Goal: Information Seeking & Learning: Learn about a topic

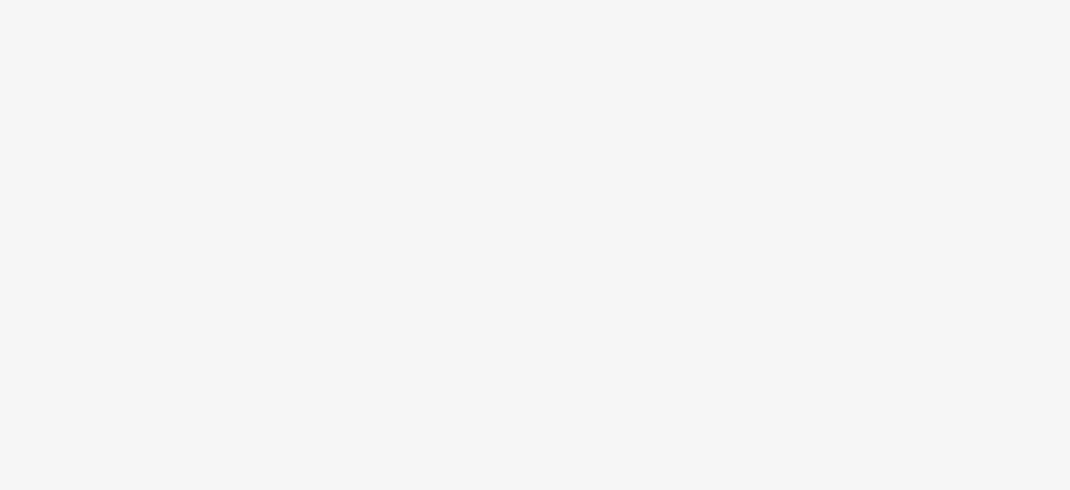
click at [553, 272] on body at bounding box center [535, 245] width 1070 height 490
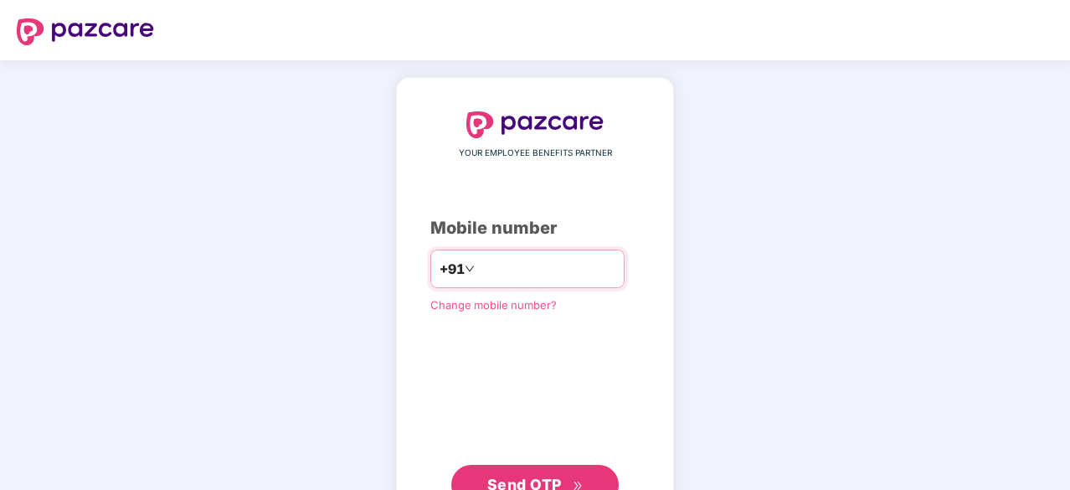
click at [553, 272] on input "number" at bounding box center [546, 268] width 137 height 27
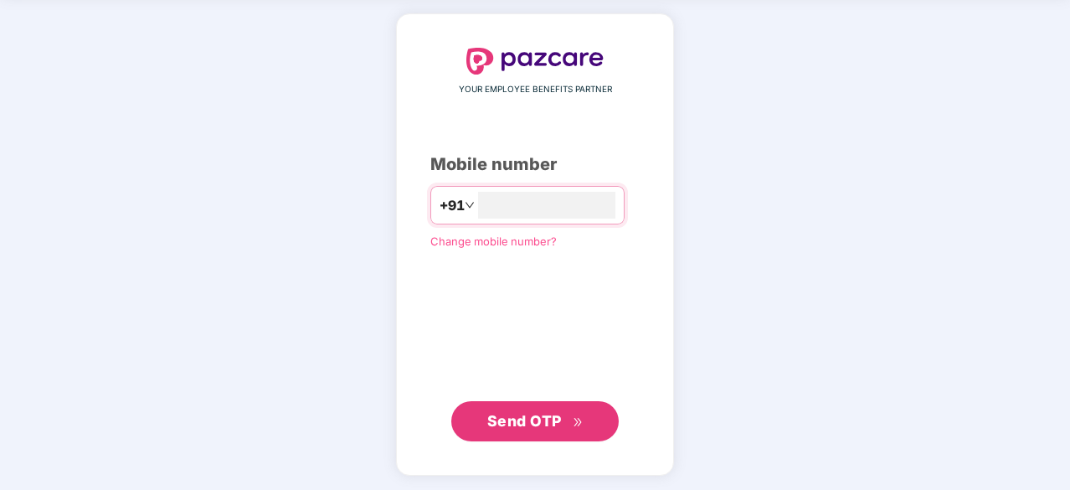
type input "**********"
click at [512, 434] on button "Send OTP" at bounding box center [534, 420] width 167 height 40
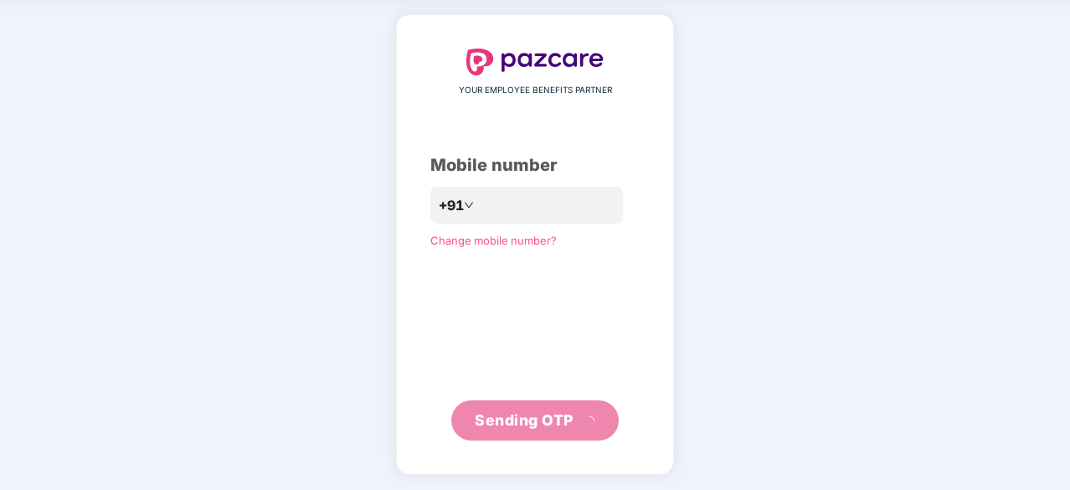
scroll to position [55, 0]
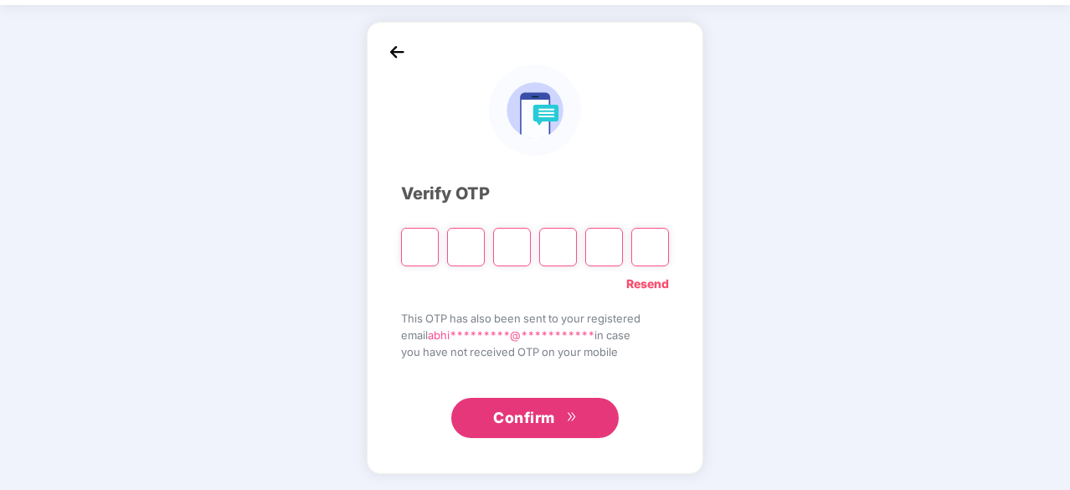
type input "*"
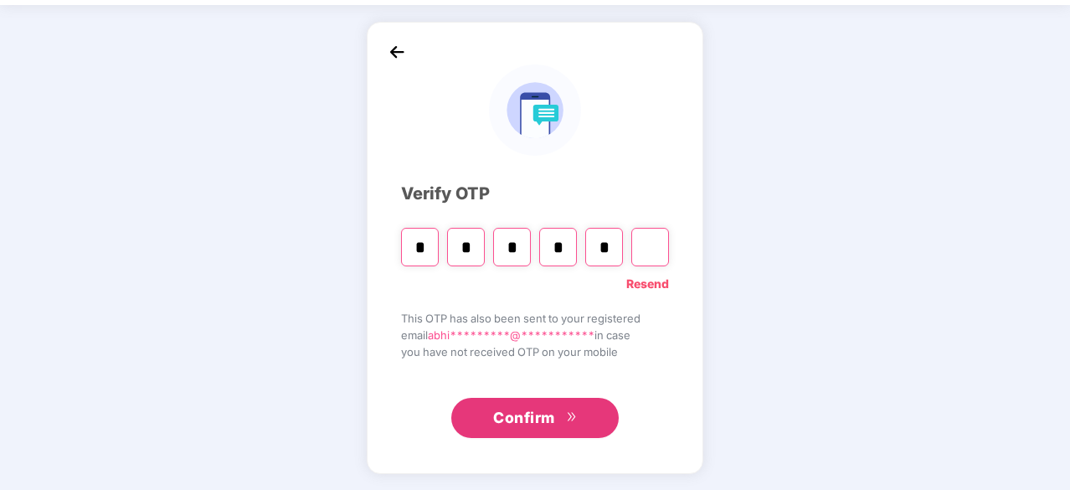
type input "*"
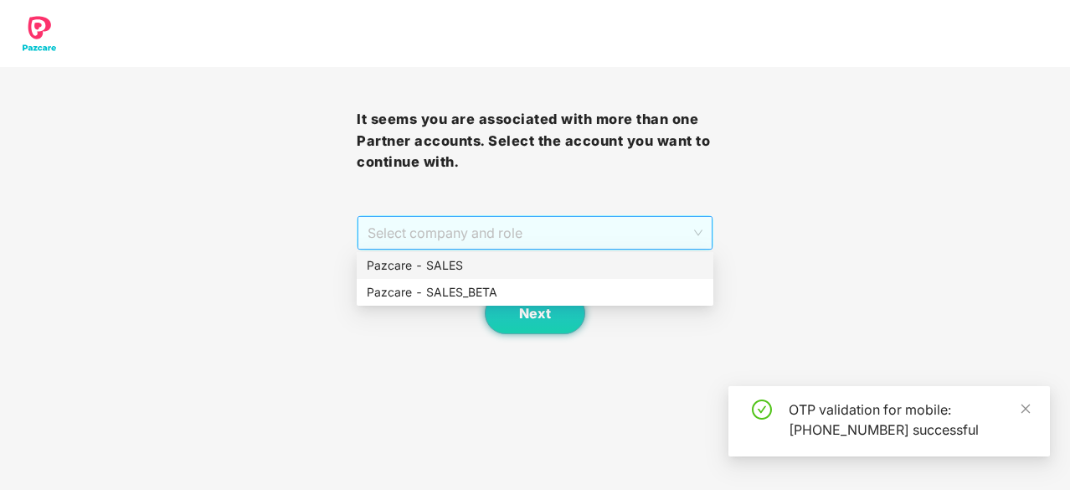
click at [542, 237] on span "Select company and role" at bounding box center [535, 233] width 335 height 32
click at [517, 259] on div "Pazcare - SALES" at bounding box center [535, 265] width 337 height 18
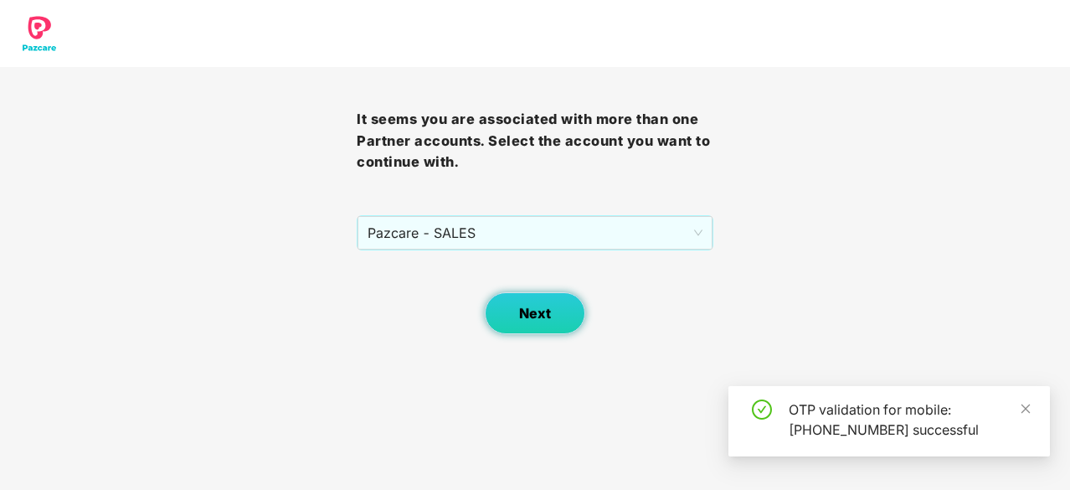
click at [523, 292] on button "Next" at bounding box center [535, 313] width 100 height 42
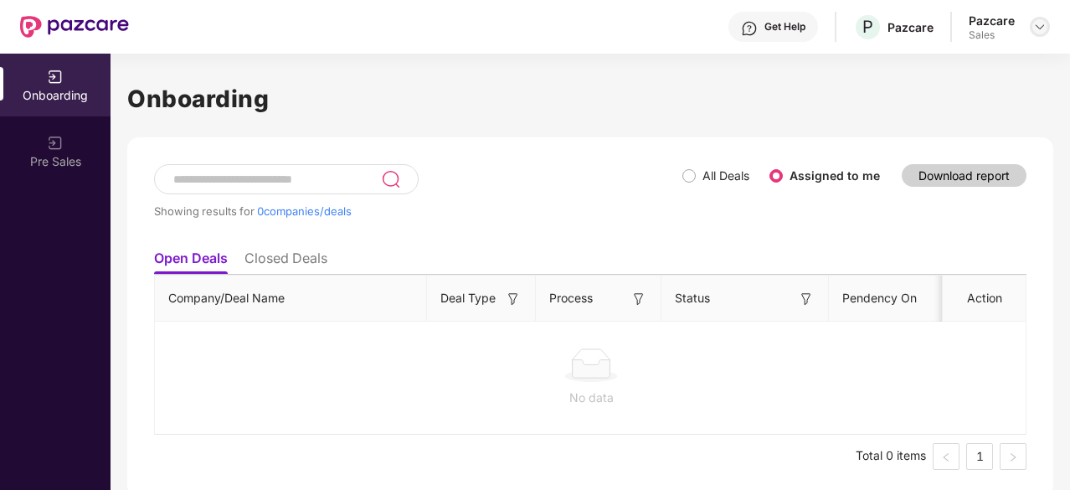
click at [1043, 26] on img at bounding box center [1039, 26] width 13 height 13
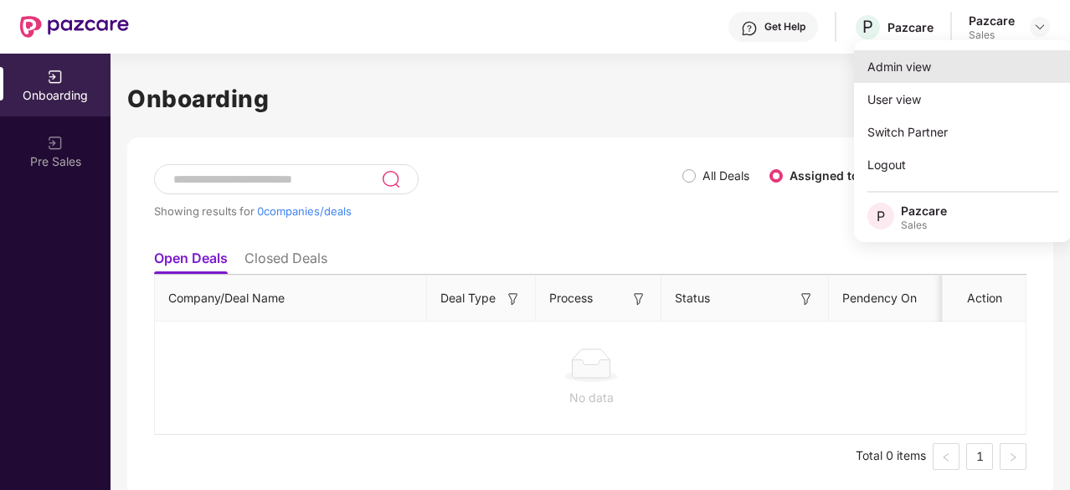
click at [969, 64] on div "Admin view" at bounding box center [963, 66] width 218 height 33
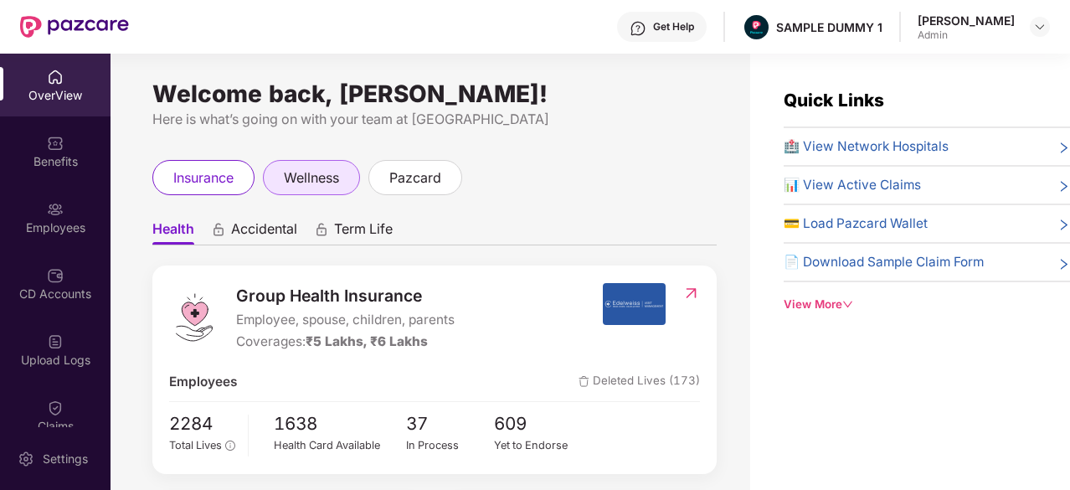
click at [329, 177] on span "wellness" at bounding box center [311, 177] width 55 height 21
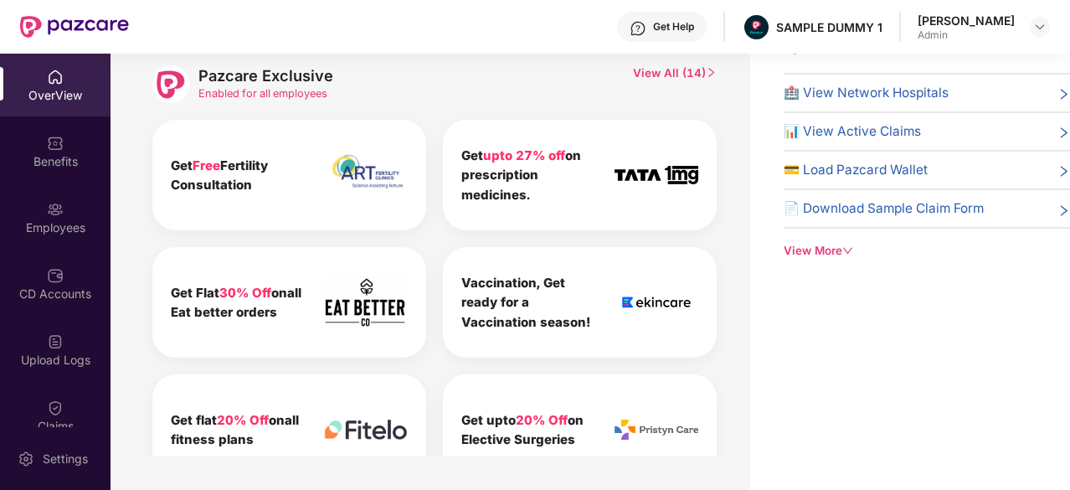
scroll to position [689, 0]
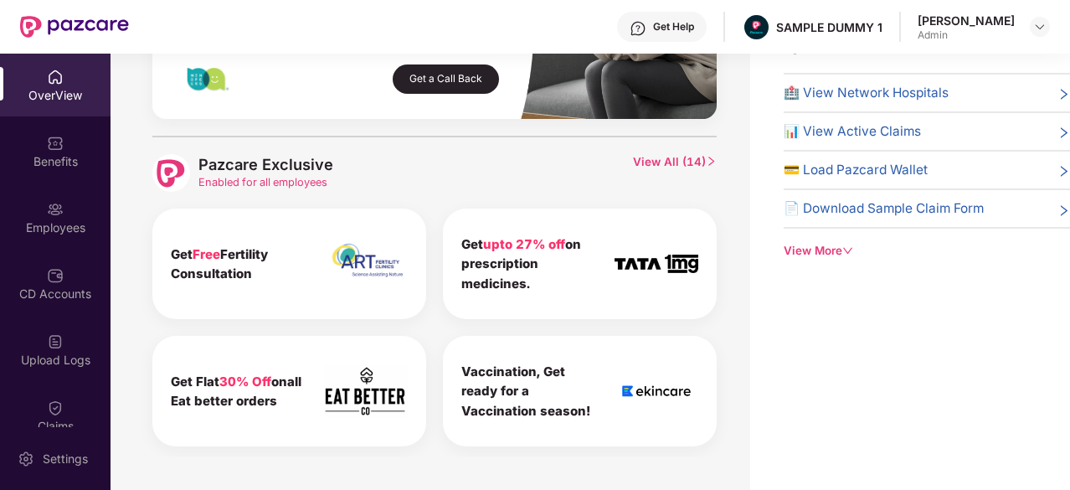
click at [645, 160] on span "View All ( 14 )" at bounding box center [675, 173] width 84 height 38
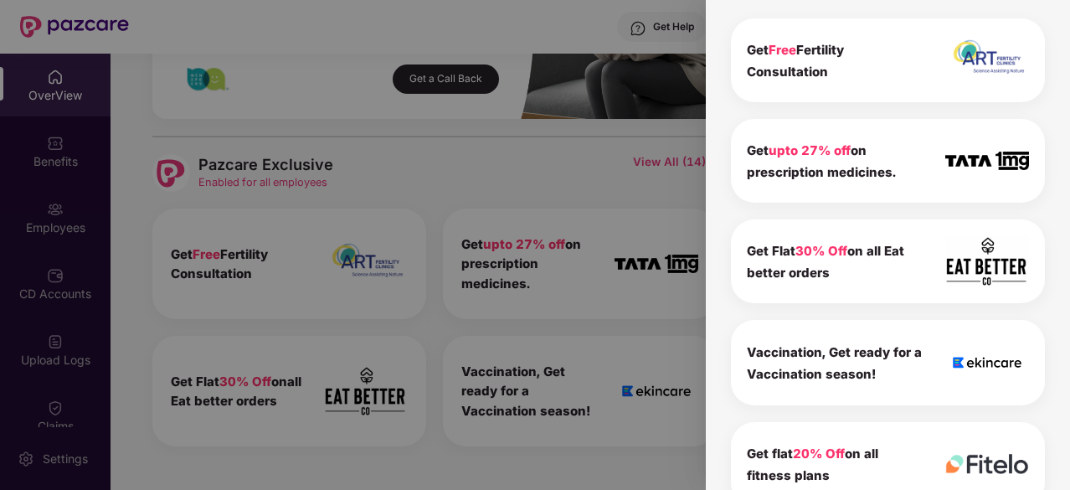
scroll to position [0, 0]
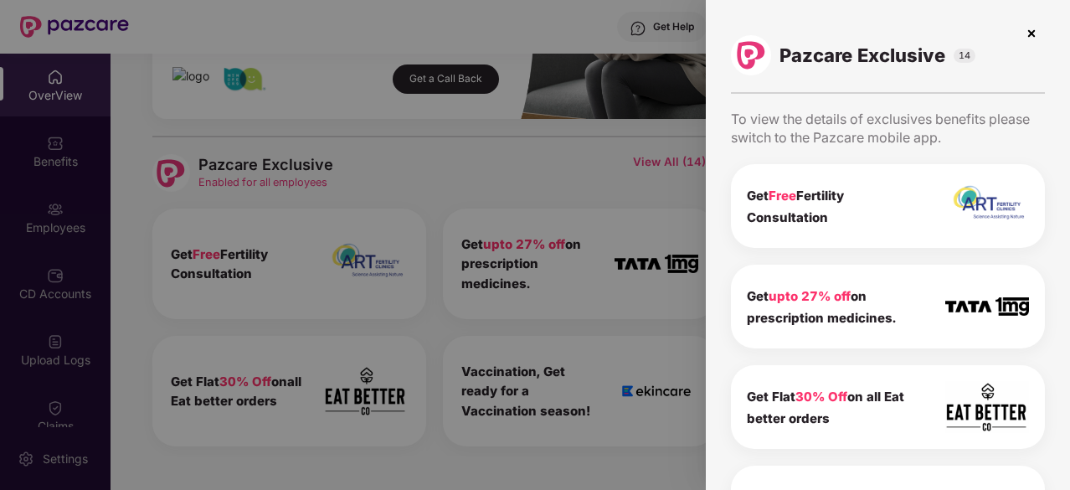
click at [1029, 34] on img at bounding box center [1031, 33] width 27 height 27
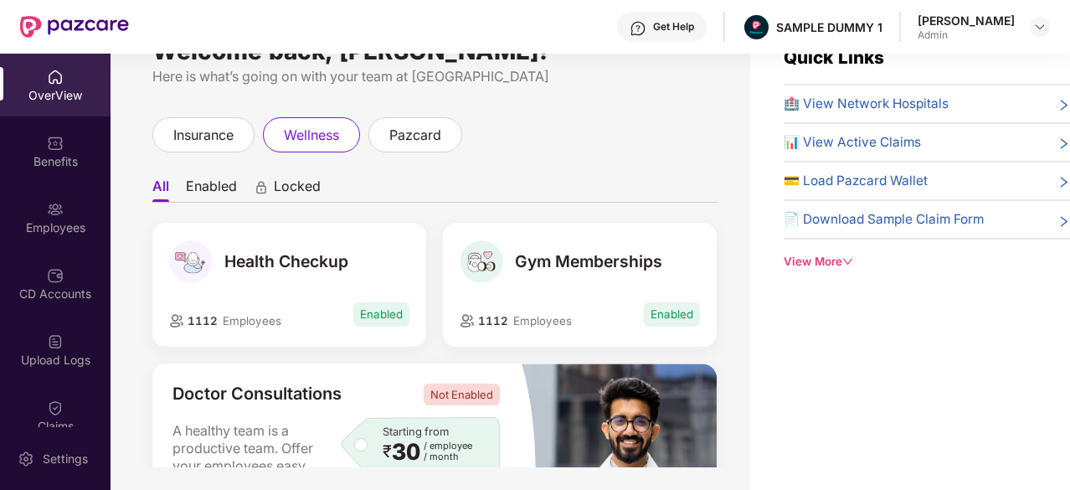
scroll to position [42, 0]
click at [411, 145] on span "pazcard" at bounding box center [415, 136] width 52 height 21
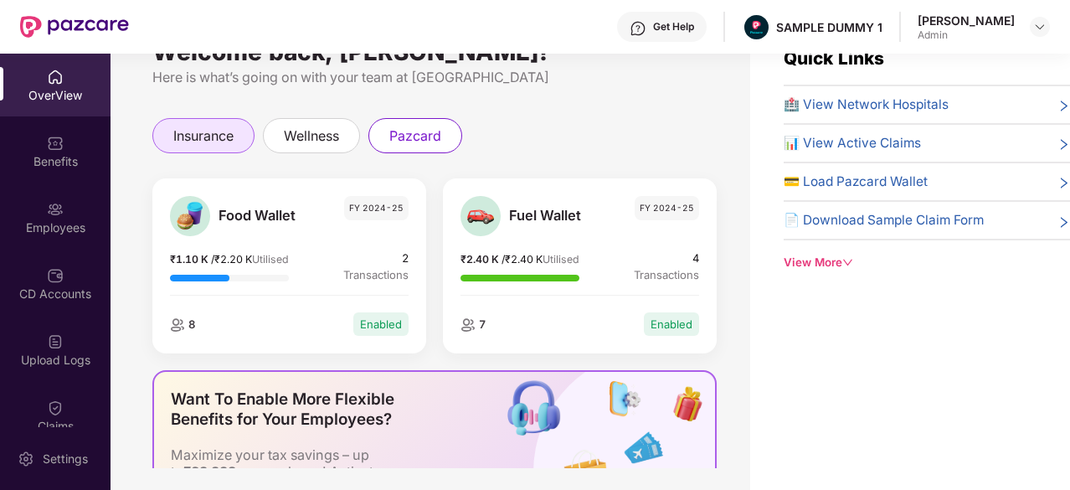
click at [224, 144] on span "insurance" at bounding box center [203, 136] width 60 height 21
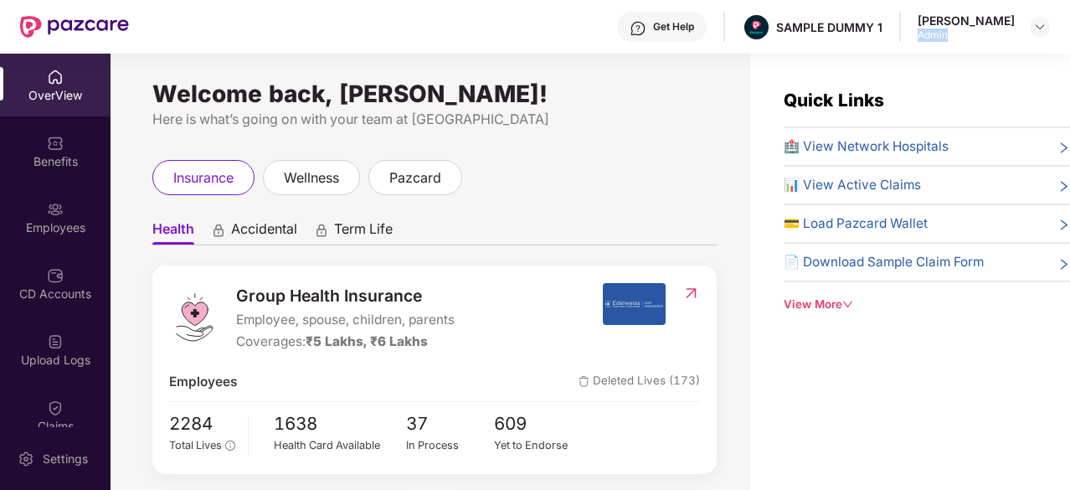
drag, startPoint x: 959, startPoint y: 31, endPoint x: 926, endPoint y: 32, distance: 33.5
click at [926, 32] on div "Get Help SAMPLE DUMMY 1 [PERSON_NAME] Admin" at bounding box center [589, 27] width 921 height 54
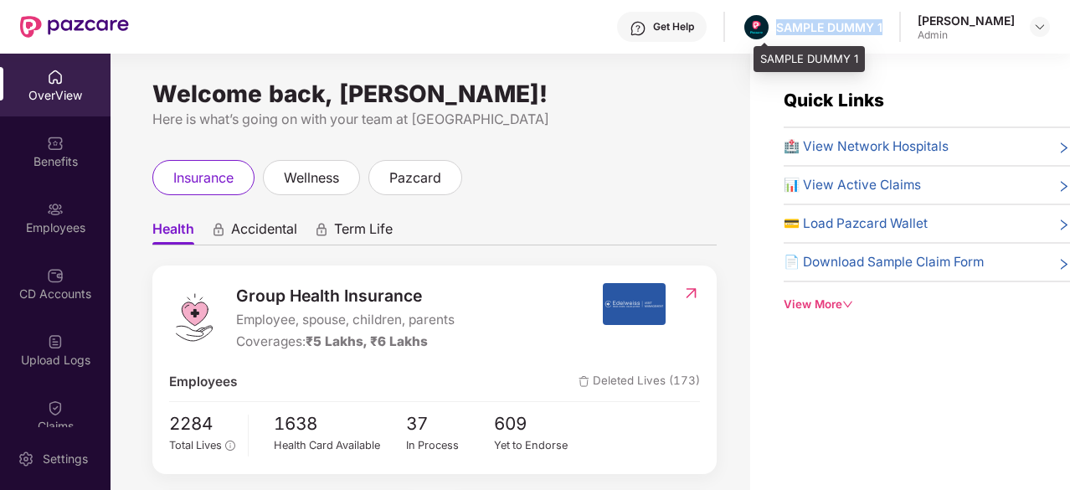
drag, startPoint x: 897, startPoint y: 23, endPoint x: 789, endPoint y: 28, distance: 108.1
click at [789, 28] on div "Get Help SAMPLE DUMMY 1 [PERSON_NAME] Admin" at bounding box center [589, 27] width 921 height 54
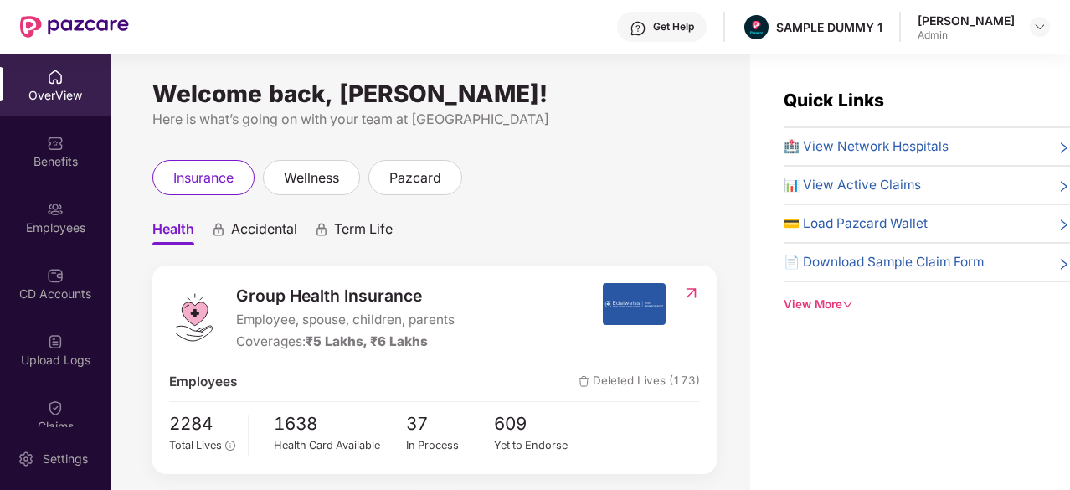
click at [669, 28] on div "Get Help" at bounding box center [673, 26] width 41 height 13
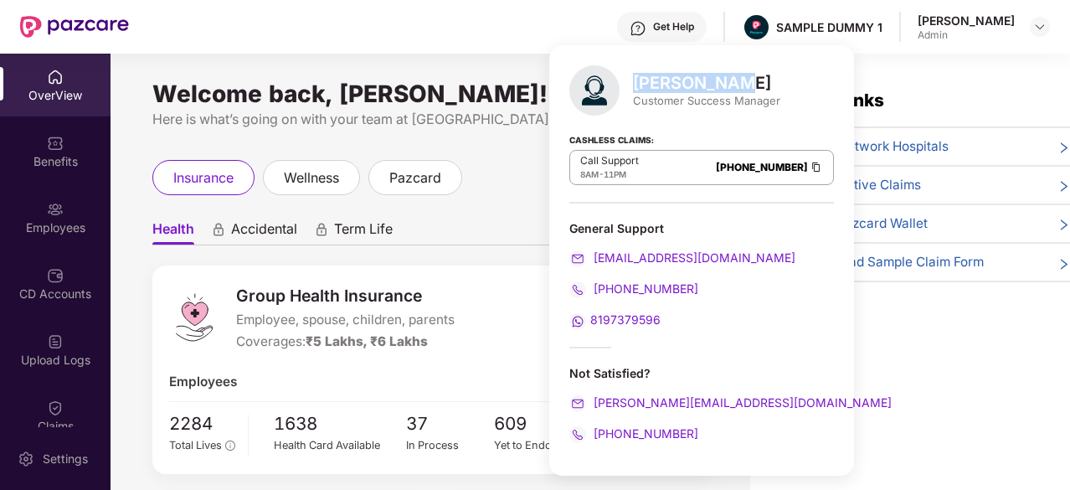
drag, startPoint x: 738, startPoint y: 82, endPoint x: 635, endPoint y: 90, distance: 102.4
click at [635, 90] on div "[PERSON_NAME]" at bounding box center [706, 83] width 147 height 20
drag, startPoint x: 661, startPoint y: 168, endPoint x: 752, endPoint y: 163, distance: 91.4
click at [752, 163] on div "Call Support 8AM - 11PM [PHONE_NUMBER]" at bounding box center [701, 167] width 265 height 35
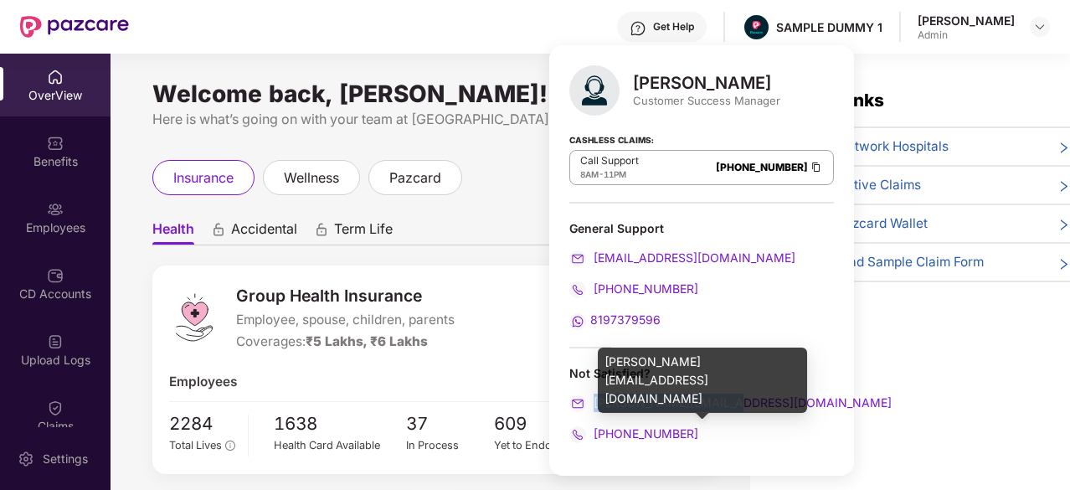
drag, startPoint x: 737, startPoint y: 405, endPoint x: 593, endPoint y: 404, distance: 144.0
click at [593, 404] on div "[PERSON_NAME][EMAIL_ADDRESS][DOMAIN_NAME]" at bounding box center [701, 402] width 265 height 18
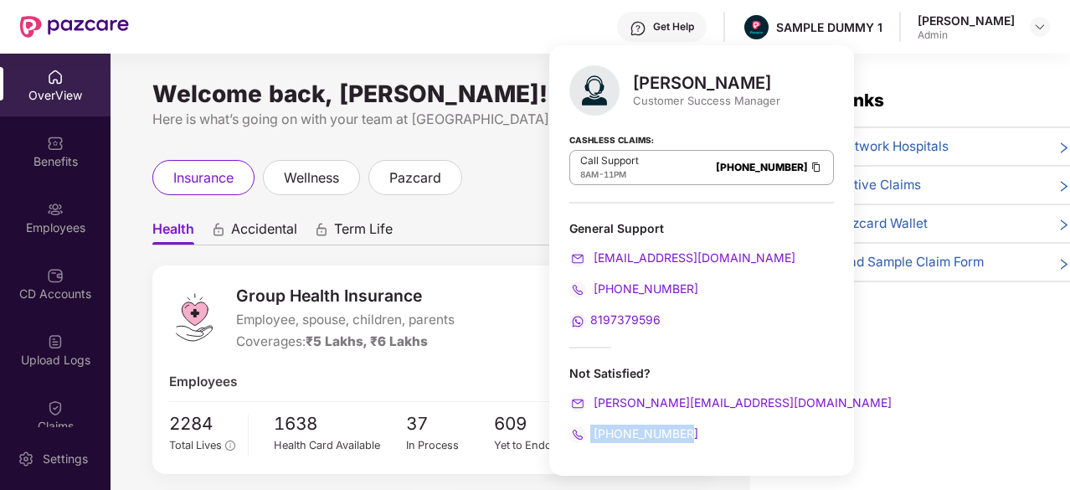
drag, startPoint x: 702, startPoint y: 431, endPoint x: 588, endPoint y: 434, distance: 114.7
click at [588, 434] on div "[PHONE_NUMBER]" at bounding box center [701, 433] width 265 height 18
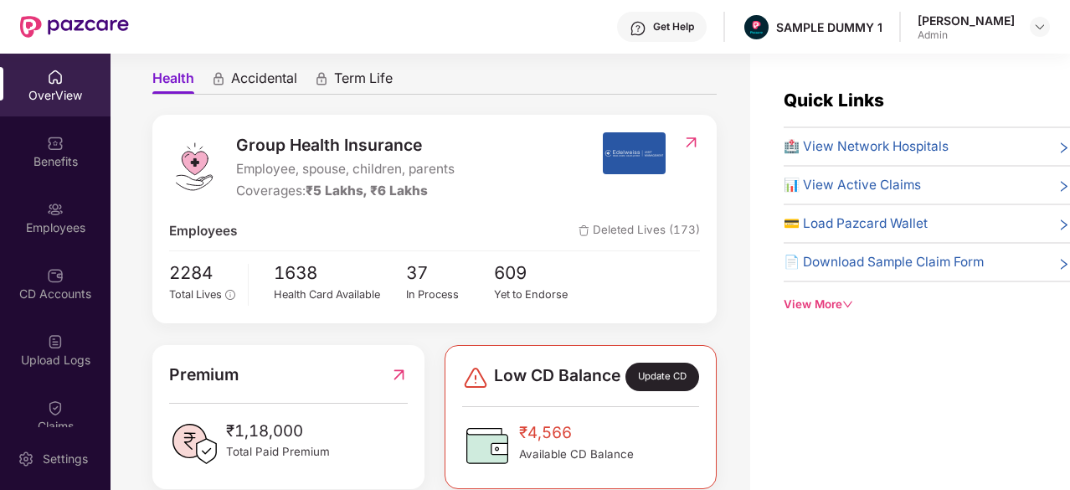
scroll to position [100, 0]
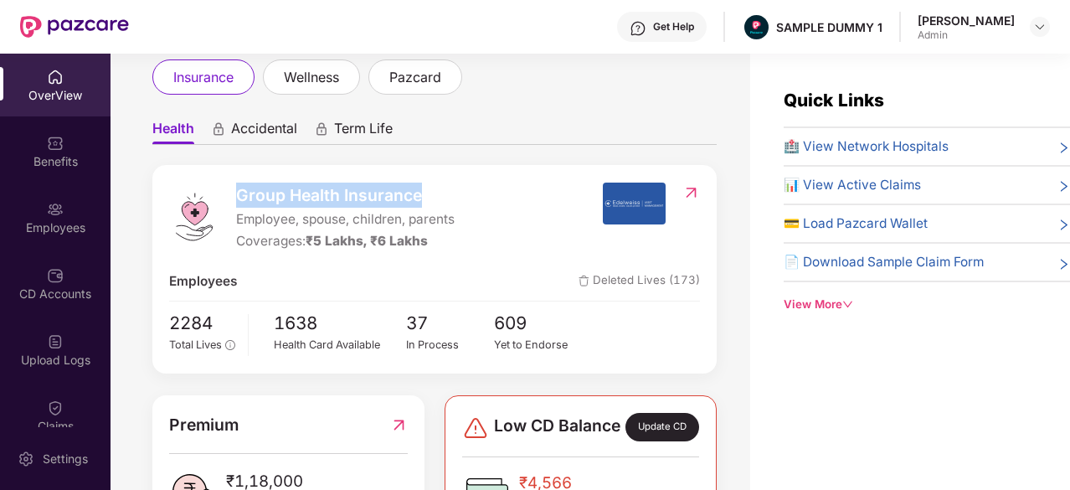
drag, startPoint x: 429, startPoint y: 193, endPoint x: 226, endPoint y: 183, distance: 202.9
click at [226, 183] on div "Group Health Insurance Employee, spouse, children, parents Coverages: ₹5 Lakhs,…" at bounding box center [385, 217] width 433 height 69
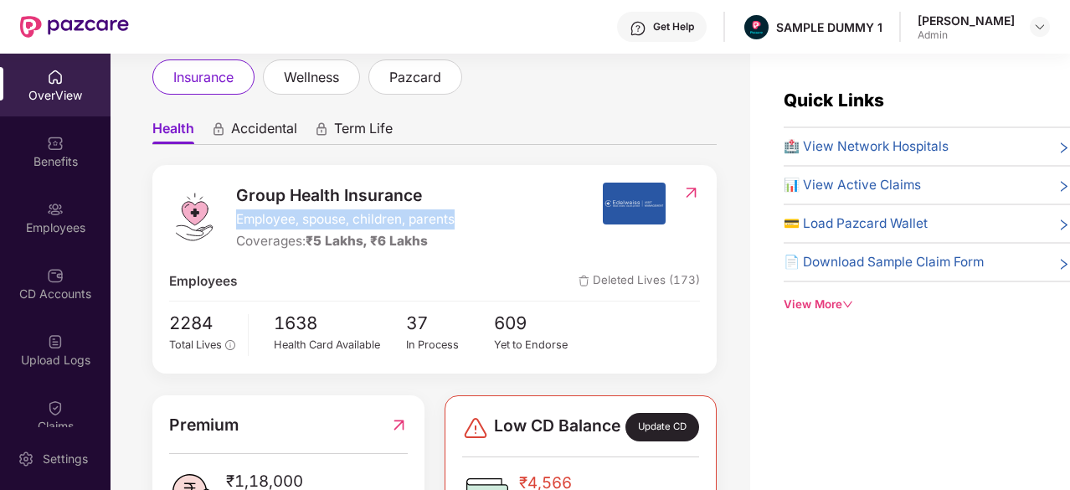
drag, startPoint x: 465, startPoint y: 220, endPoint x: 234, endPoint y: 221, distance: 230.2
click at [234, 221] on div "Group Health Insurance Employee, spouse, children, parents Coverages: ₹5 Lakhs,…" at bounding box center [385, 217] width 433 height 69
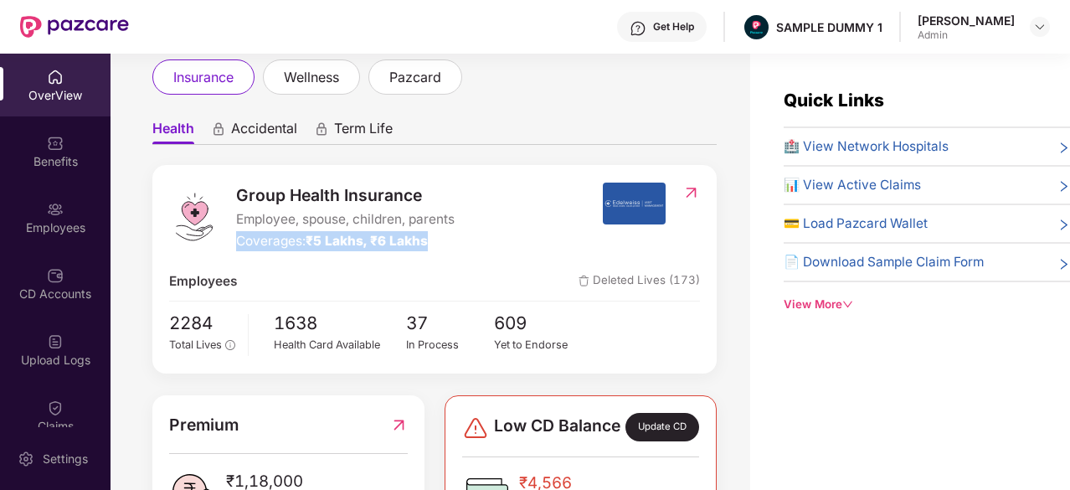
drag, startPoint x: 440, startPoint y: 240, endPoint x: 241, endPoint y: 240, distance: 199.2
click at [241, 240] on div "Coverages: ₹5 Lakhs, ₹6 Lakhs" at bounding box center [345, 241] width 219 height 20
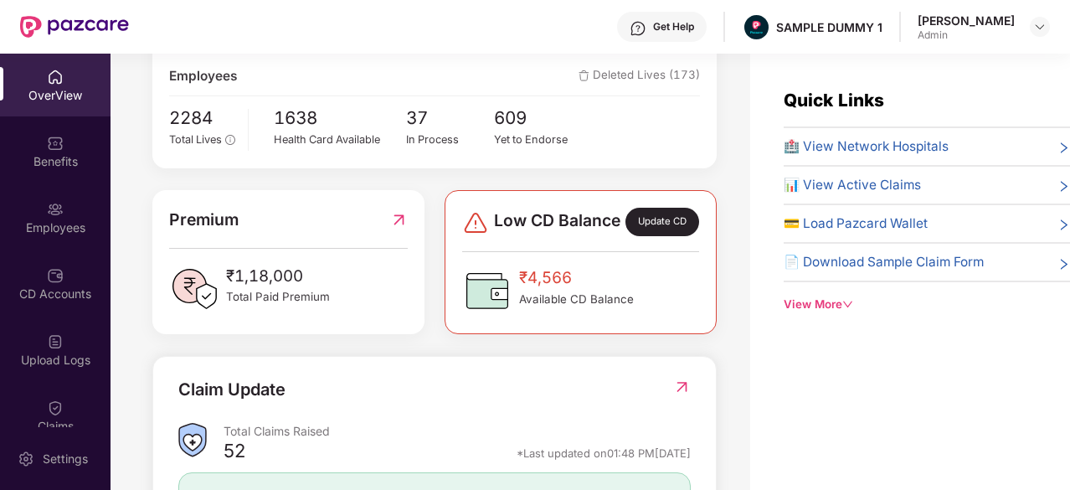
scroll to position [548, 0]
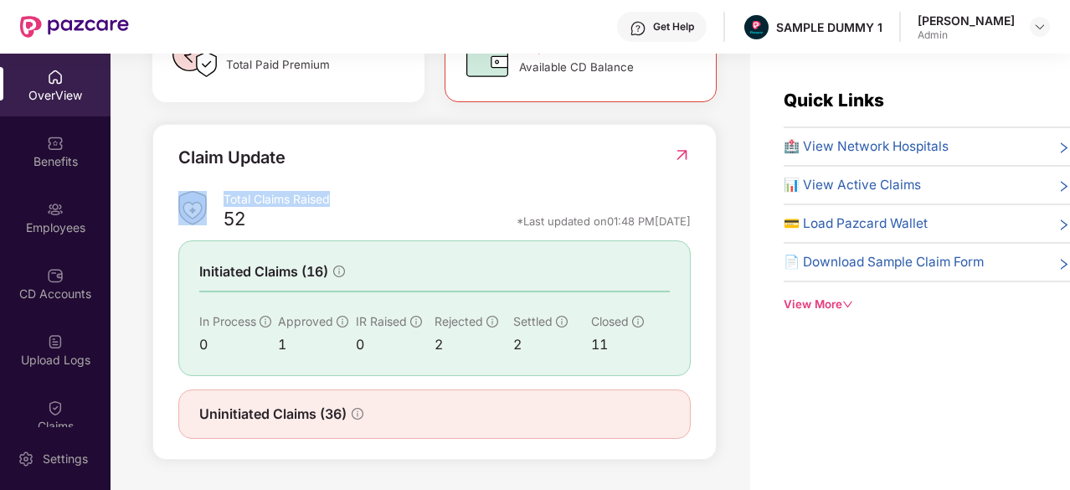
drag, startPoint x: 345, startPoint y: 198, endPoint x: 221, endPoint y: 208, distance: 124.2
click at [221, 208] on div "Total Claims Raised 52 *Last updated on 01:48 PM, 28 Aug 2025" at bounding box center [434, 213] width 512 height 44
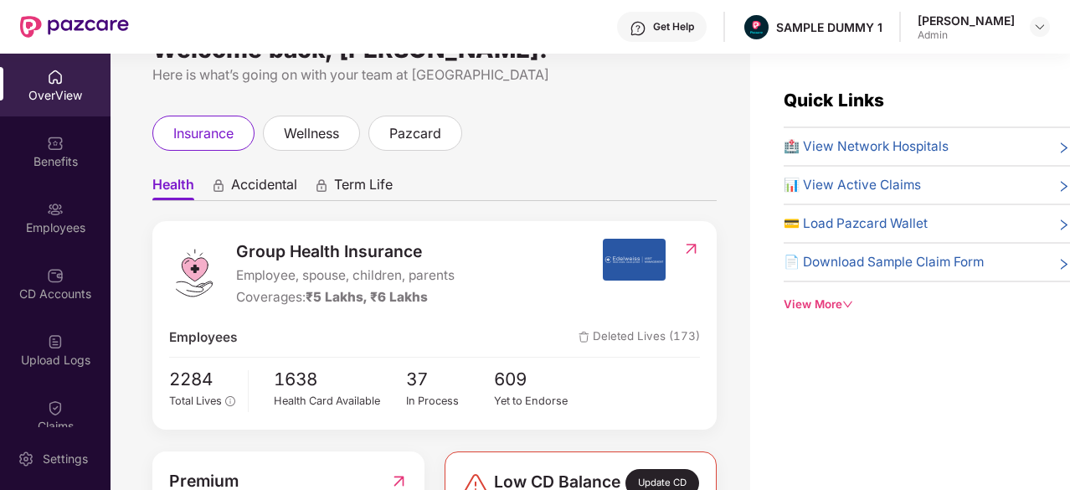
scroll to position [0, 0]
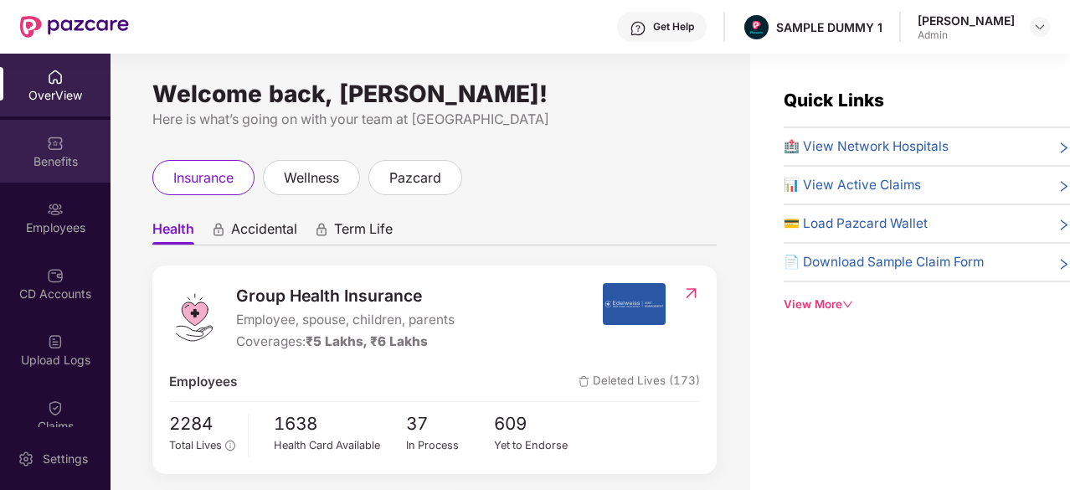
click at [30, 157] on div "Benefits" at bounding box center [55, 161] width 111 height 17
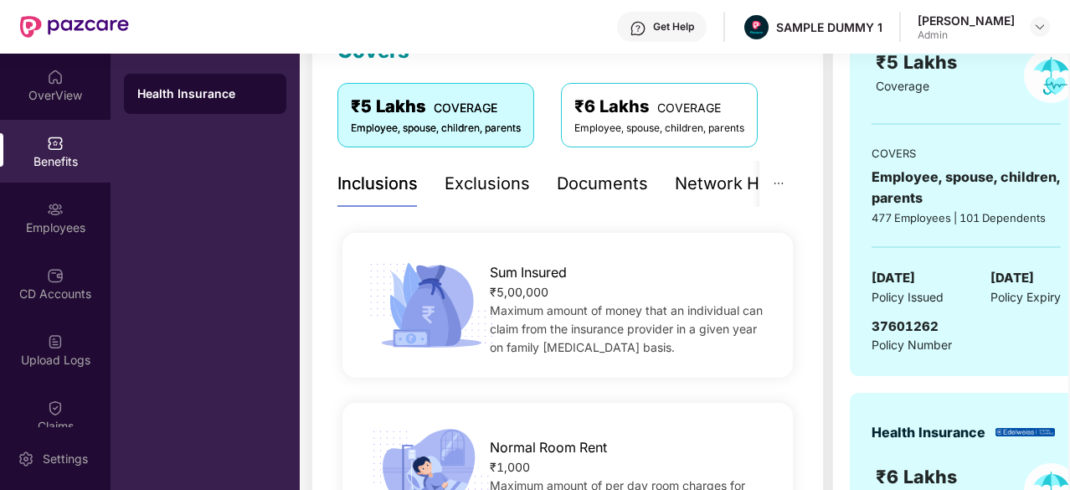
scroll to position [222, 0]
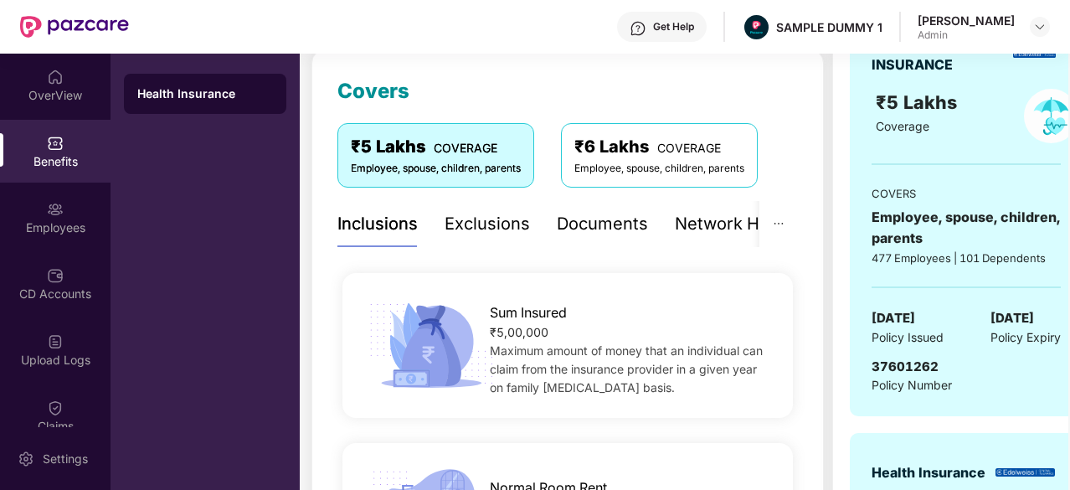
click at [496, 229] on div "Exclusions" at bounding box center [487, 224] width 85 height 26
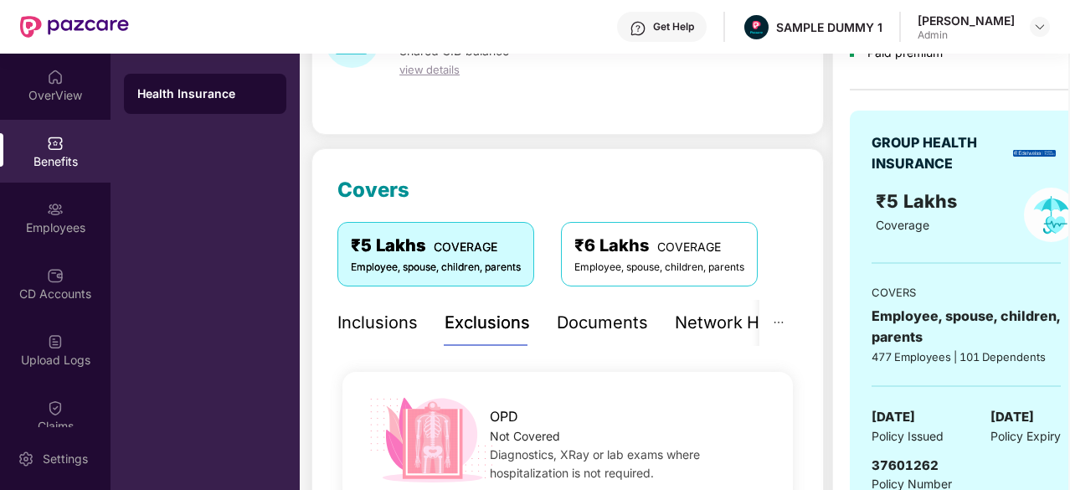
scroll to position [122, 0]
click at [598, 329] on div "Documents" at bounding box center [602, 324] width 91 height 26
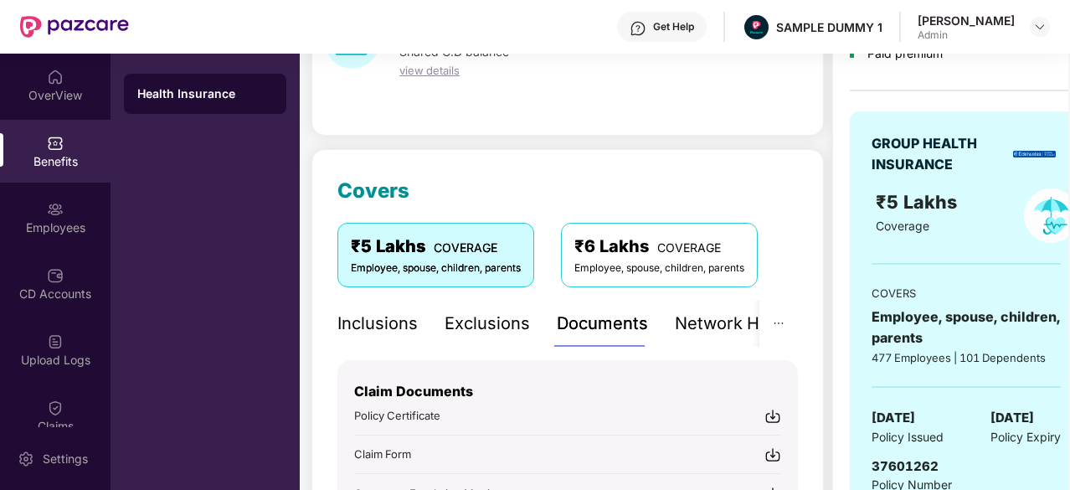
scroll to position [221, 0]
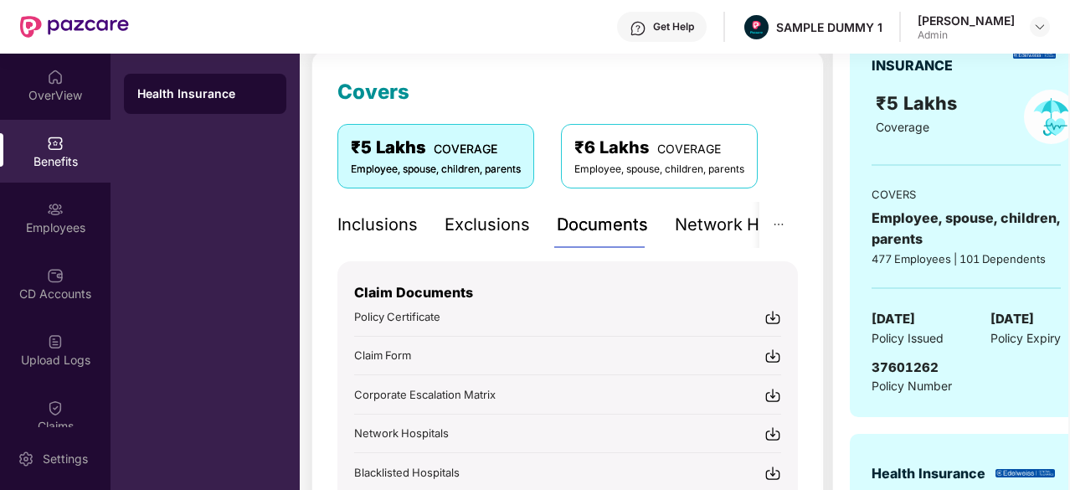
click at [775, 317] on img at bounding box center [772, 317] width 17 height 17
click at [689, 217] on div "Network Hospitals" at bounding box center [691, 225] width 147 height 26
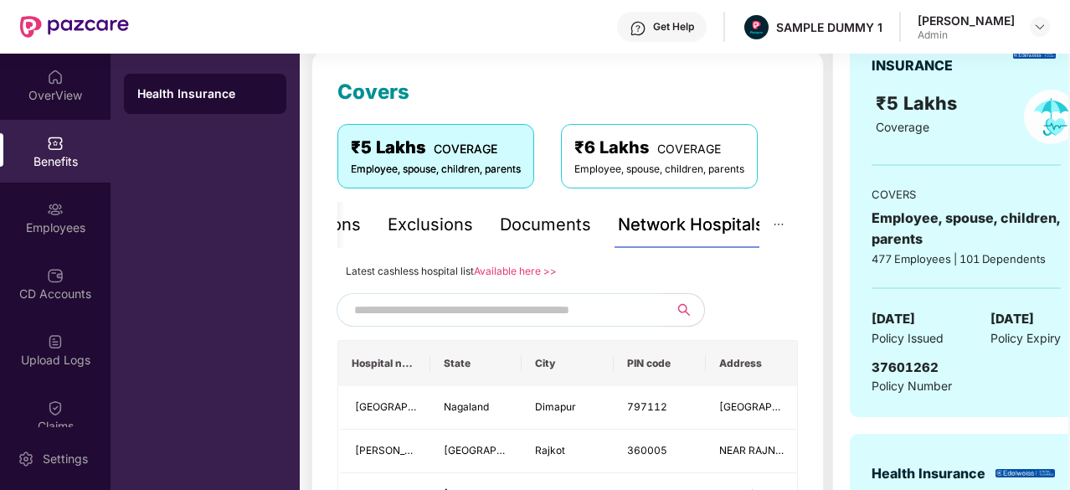
click at [516, 301] on input "text" at bounding box center [497, 309] width 286 height 25
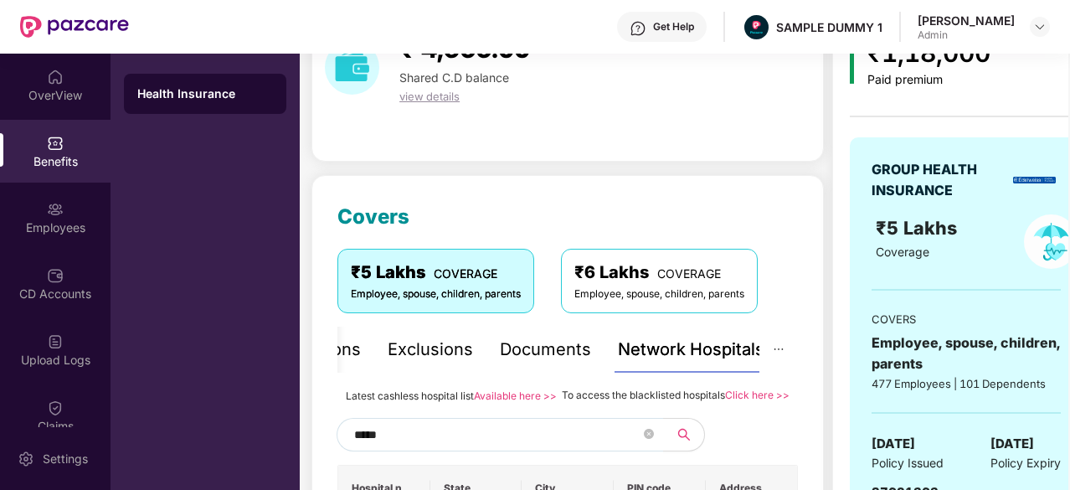
scroll to position [95, 0]
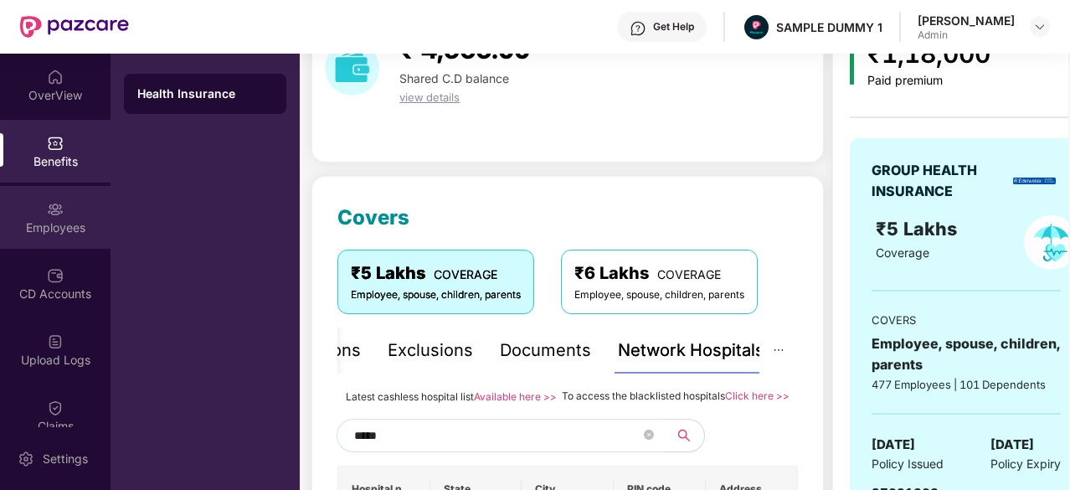
type input "*****"
click at [59, 224] on div "Employees" at bounding box center [55, 227] width 111 height 17
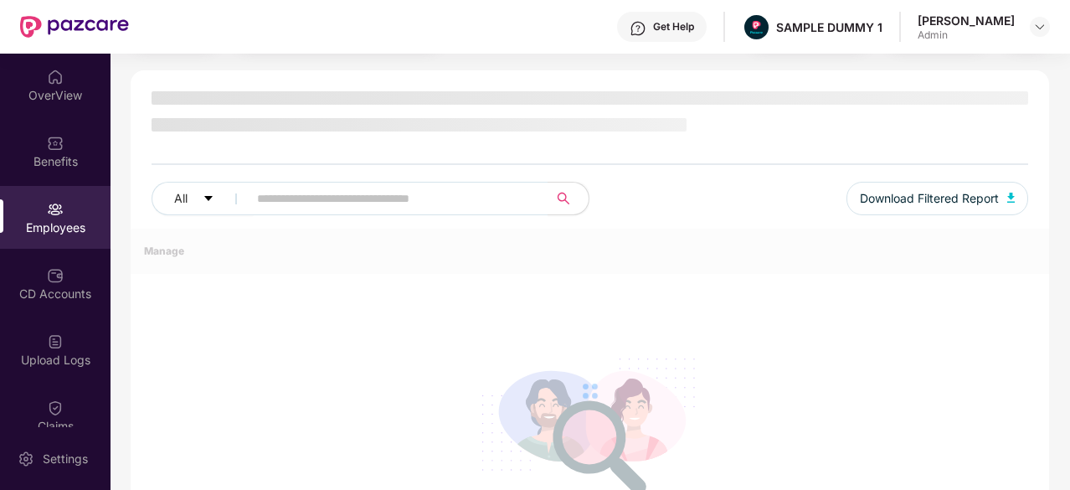
scroll to position [0, 0]
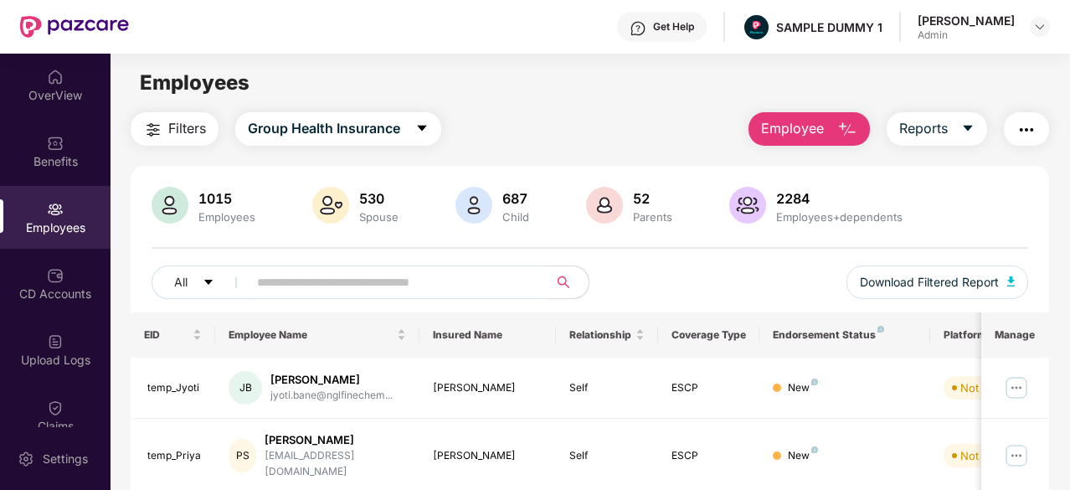
click at [806, 123] on span "Employee" at bounding box center [792, 128] width 63 height 21
click at [972, 138] on button "Reports" at bounding box center [937, 128] width 100 height 33
click at [1029, 118] on button "button" at bounding box center [1026, 128] width 45 height 33
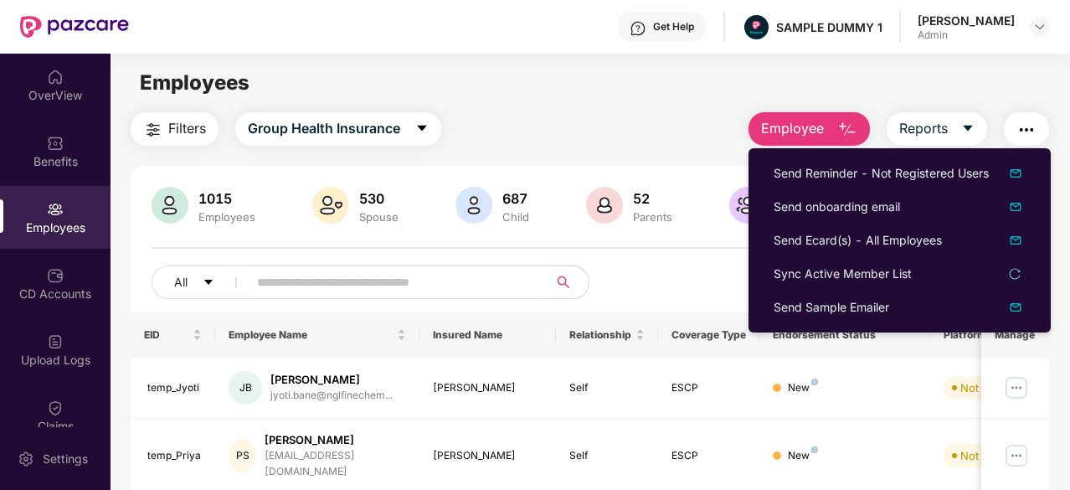
click at [638, 108] on main "Employees Filters Group Health Insurance Employee Reports 1015 Employees 530 Sp…" at bounding box center [590, 299] width 959 height 490
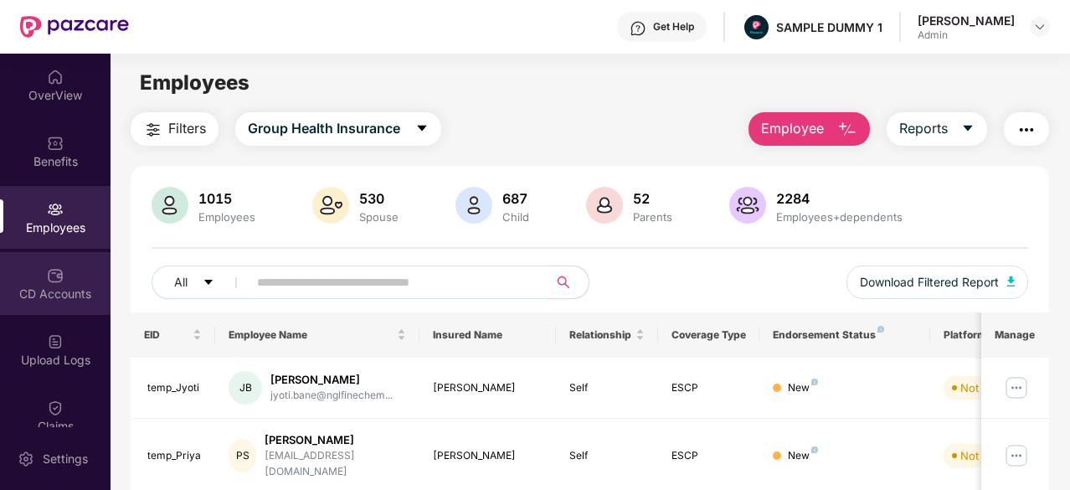
click at [54, 295] on div "CD Accounts" at bounding box center [55, 293] width 111 height 17
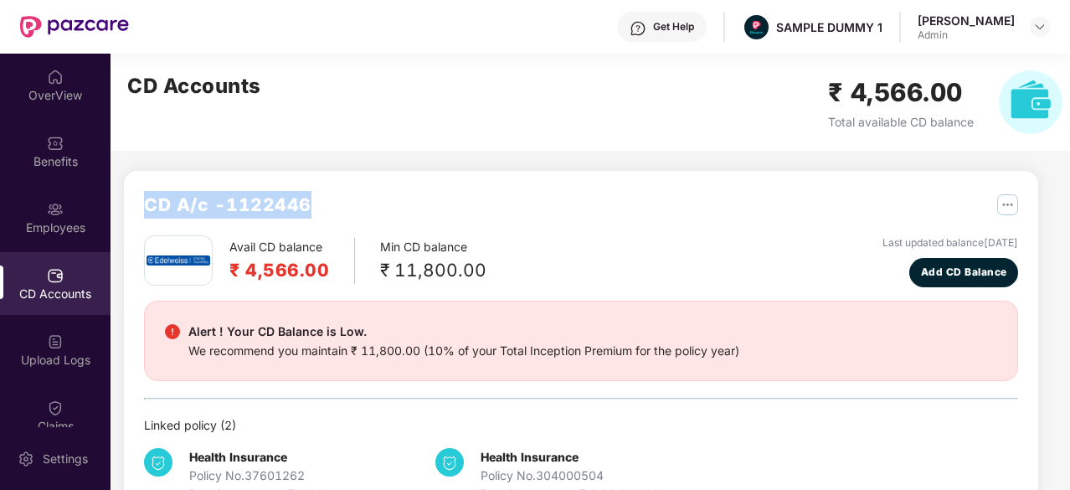
drag, startPoint x: 320, startPoint y: 202, endPoint x: 146, endPoint y: 208, distance: 174.3
click at [146, 208] on div "CD A/c - 1122446" at bounding box center [581, 213] width 874 height 44
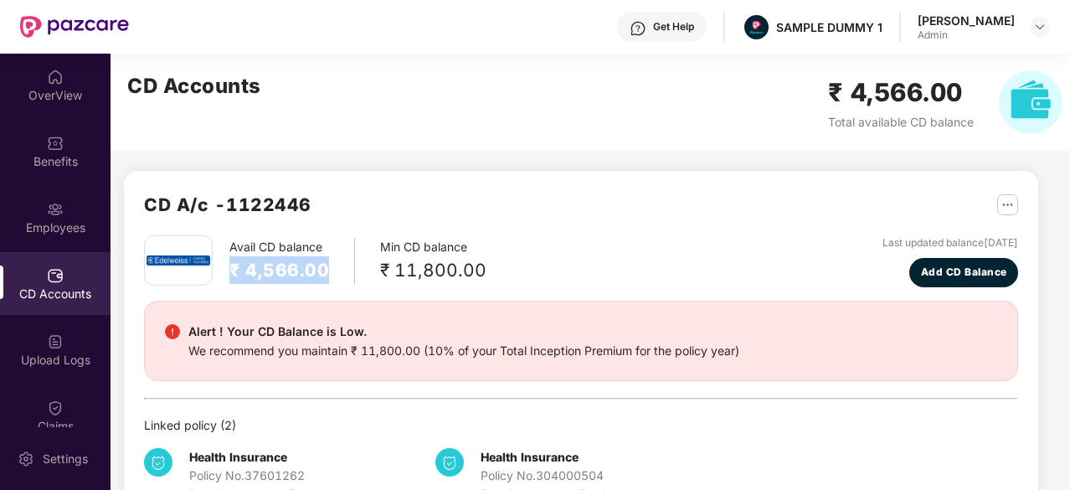
drag, startPoint x: 330, startPoint y: 270, endPoint x: 234, endPoint y: 256, distance: 97.2
click at [234, 256] on div "Avail CD balance ₹ 4,566.00" at bounding box center [292, 261] width 126 height 46
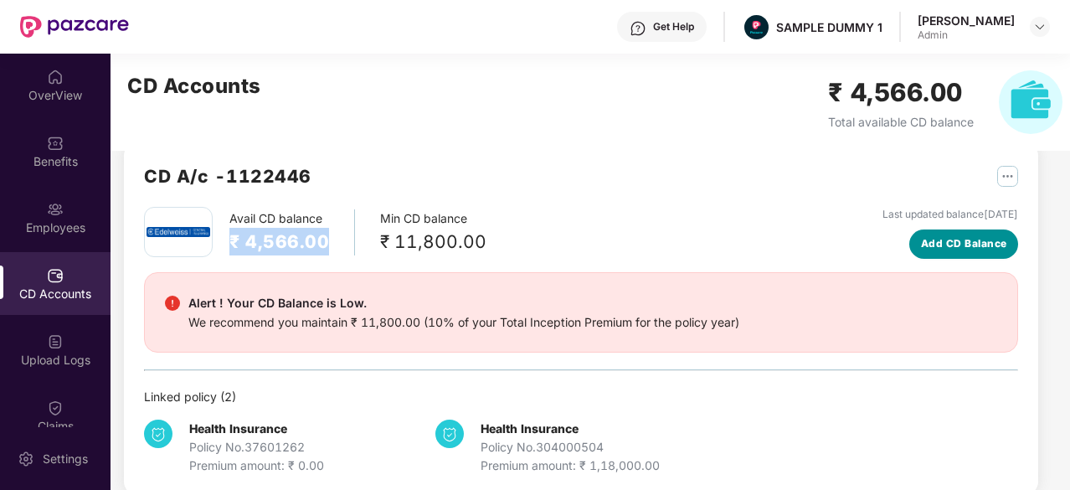
click at [973, 245] on span "Add CD Balance" at bounding box center [964, 244] width 86 height 16
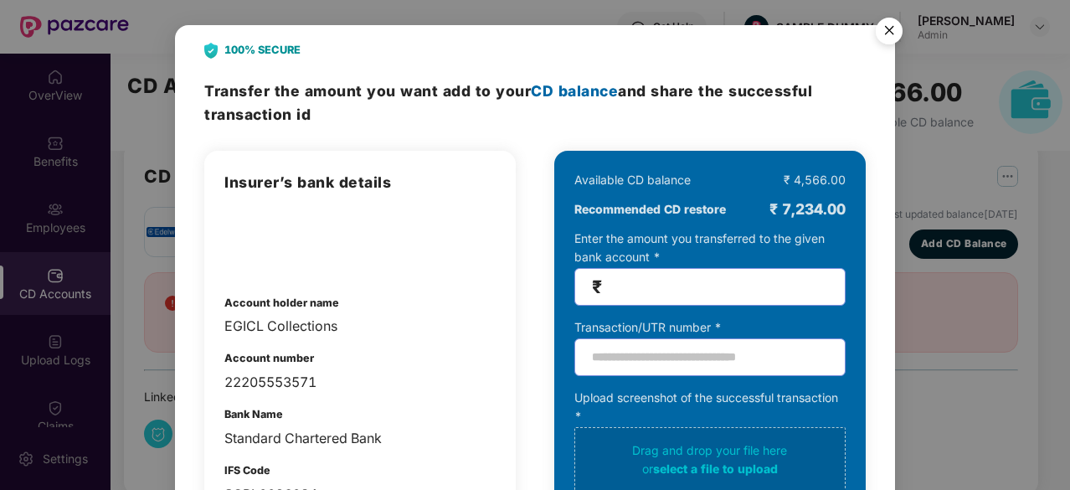
click at [656, 285] on input "number" at bounding box center [716, 286] width 223 height 19
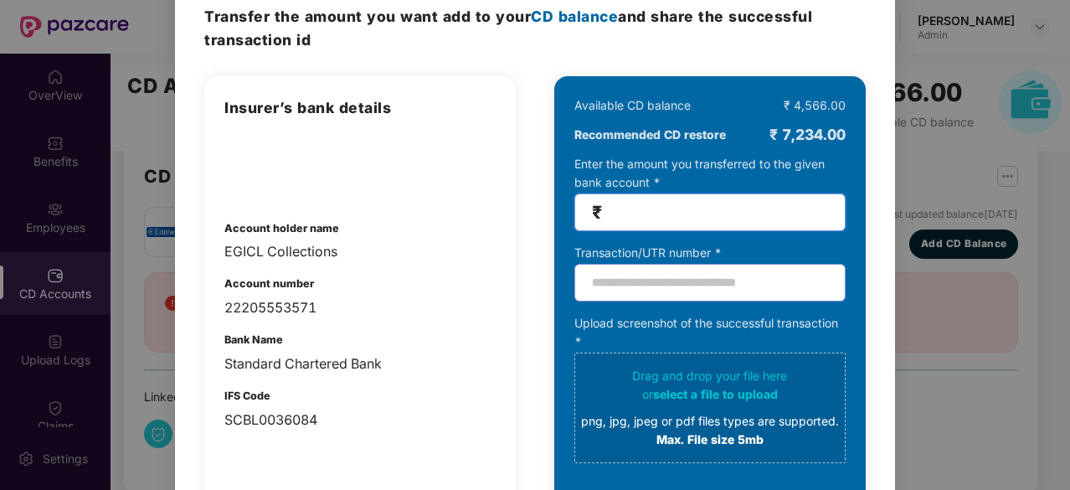
scroll to position [75, 0]
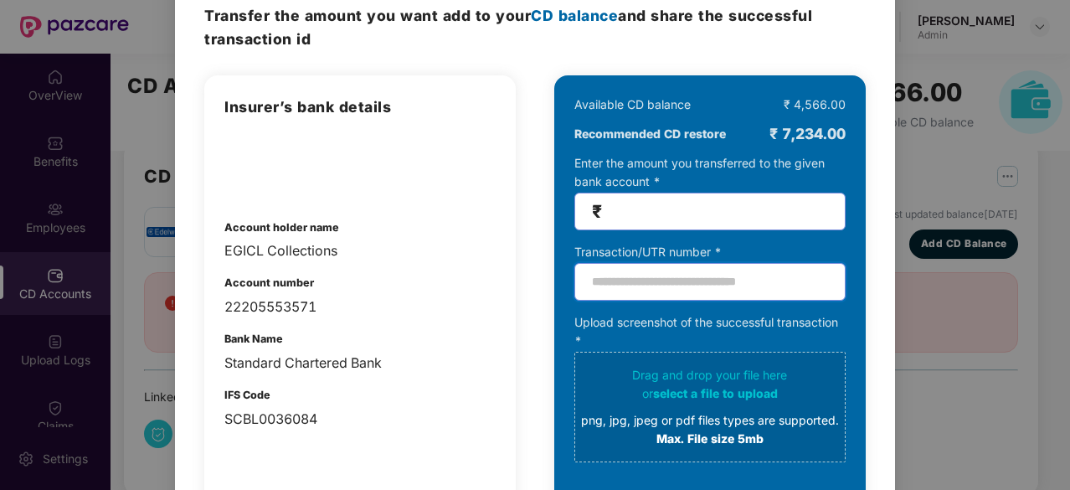
click at [658, 285] on input "text" at bounding box center [709, 282] width 271 height 38
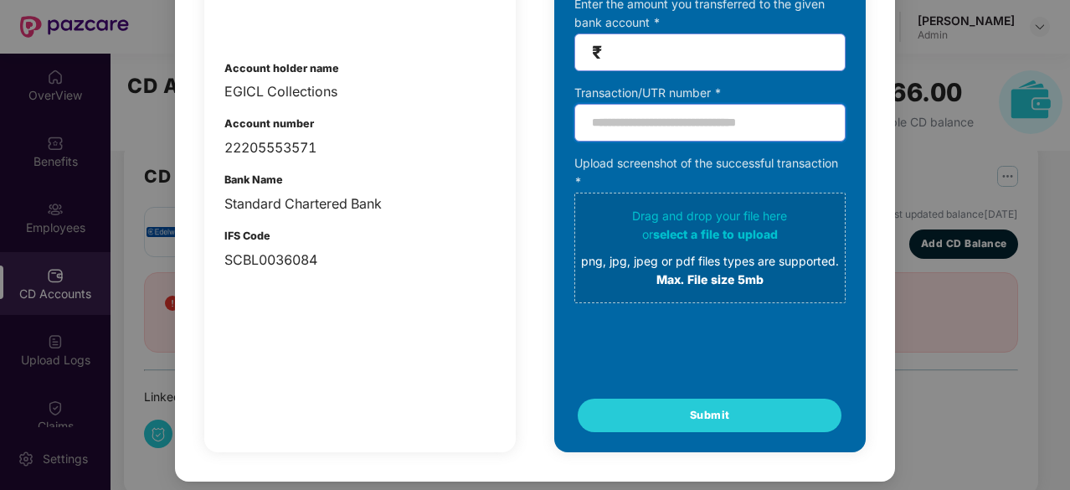
scroll to position [0, 0]
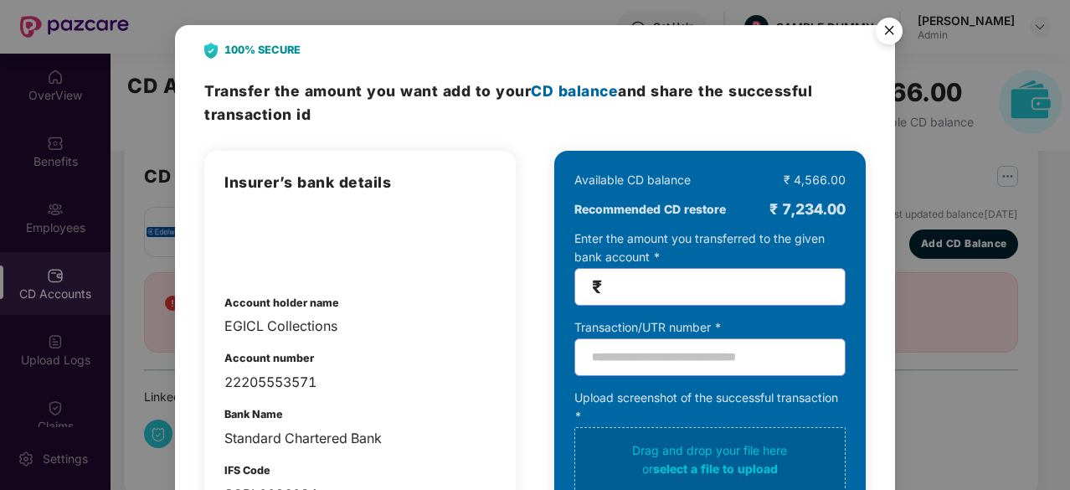
click at [890, 28] on img "Close" at bounding box center [889, 33] width 47 height 47
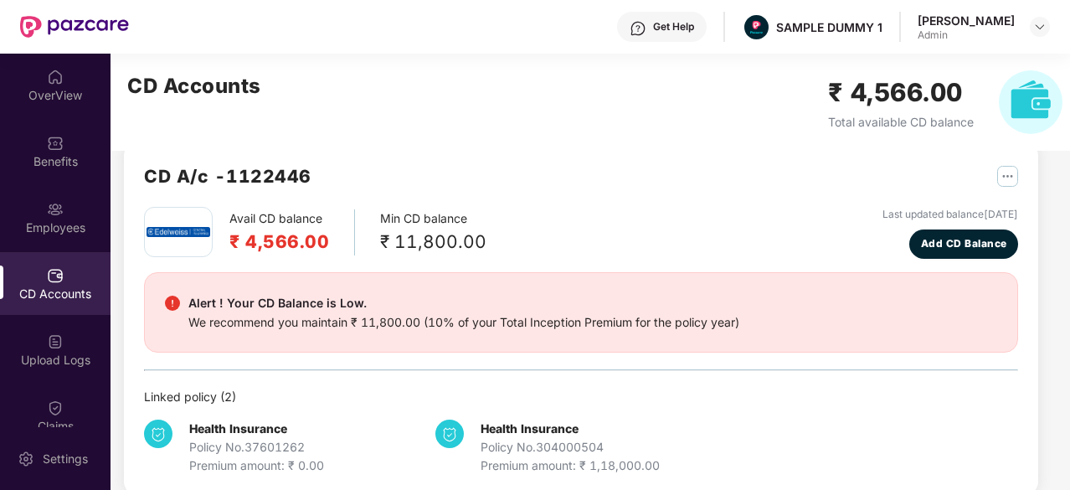
click at [573, 131] on div "CD Accounts ₹ 4,566.00 Total available CD balance" at bounding box center [595, 102] width 969 height 97
click at [46, 357] on div "Upload Logs" at bounding box center [55, 360] width 111 height 17
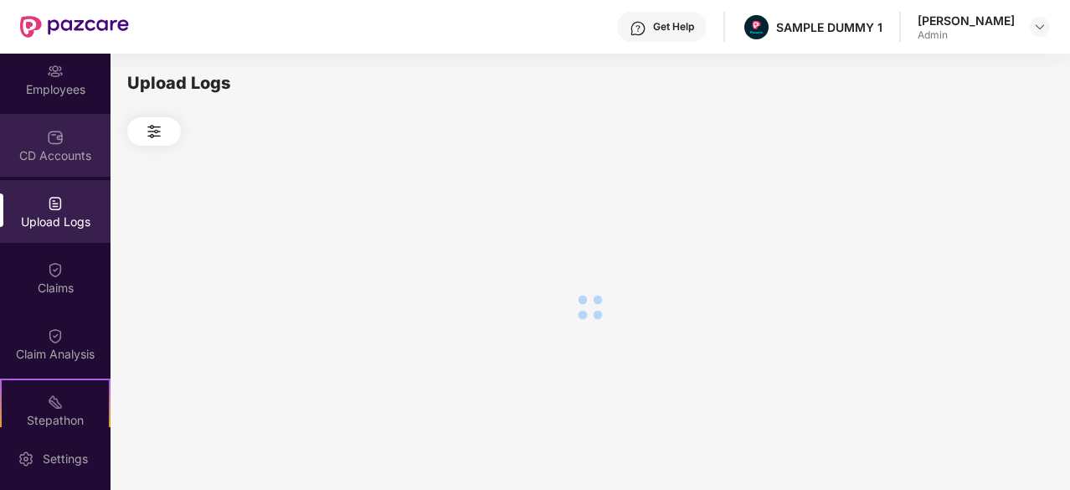
scroll to position [139, 0]
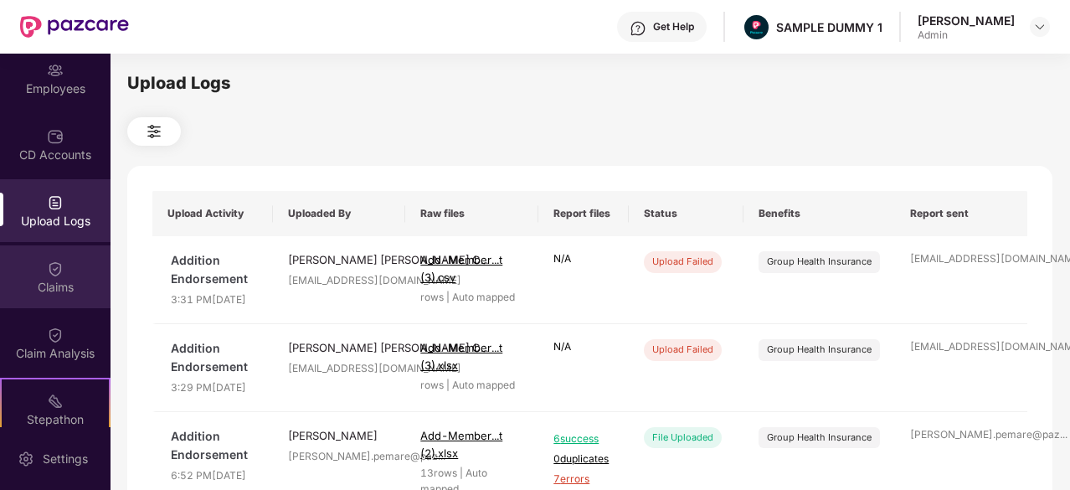
click at [50, 272] on img at bounding box center [55, 268] width 17 height 17
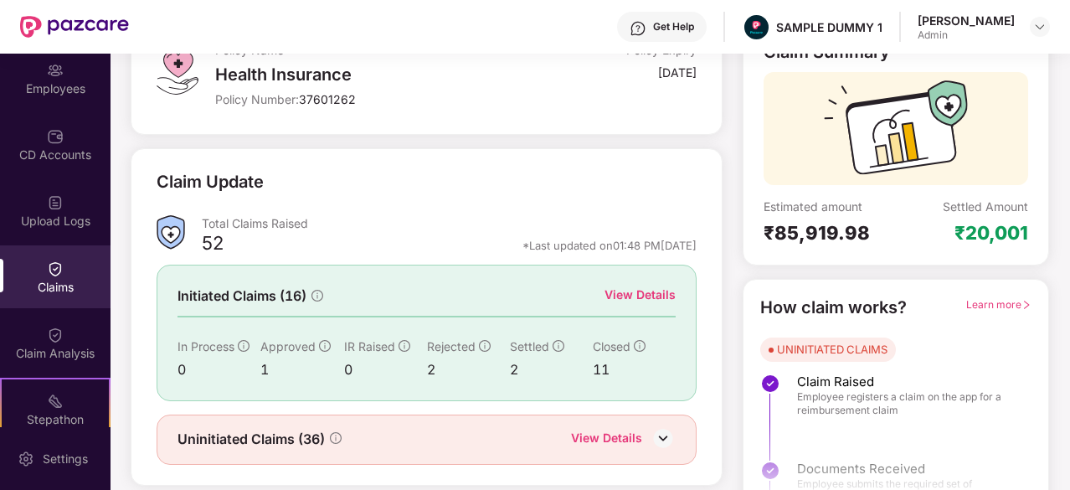
scroll to position [129, 0]
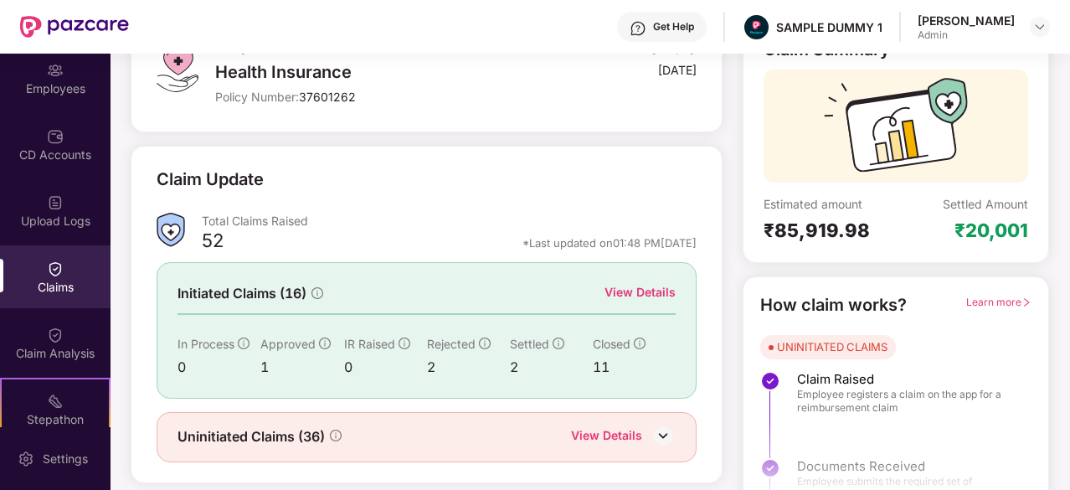
click at [635, 292] on div "View Details" at bounding box center [639, 292] width 71 height 18
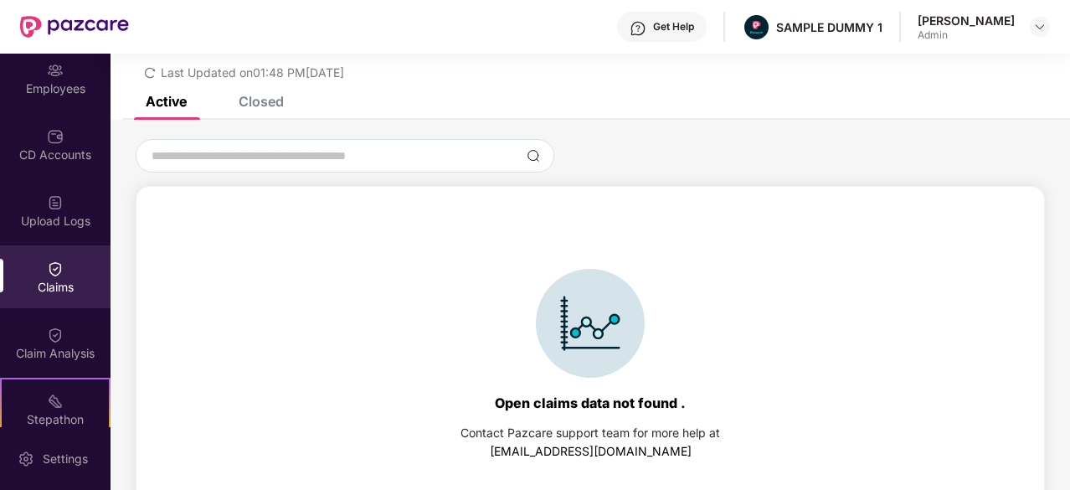
scroll to position [72, 0]
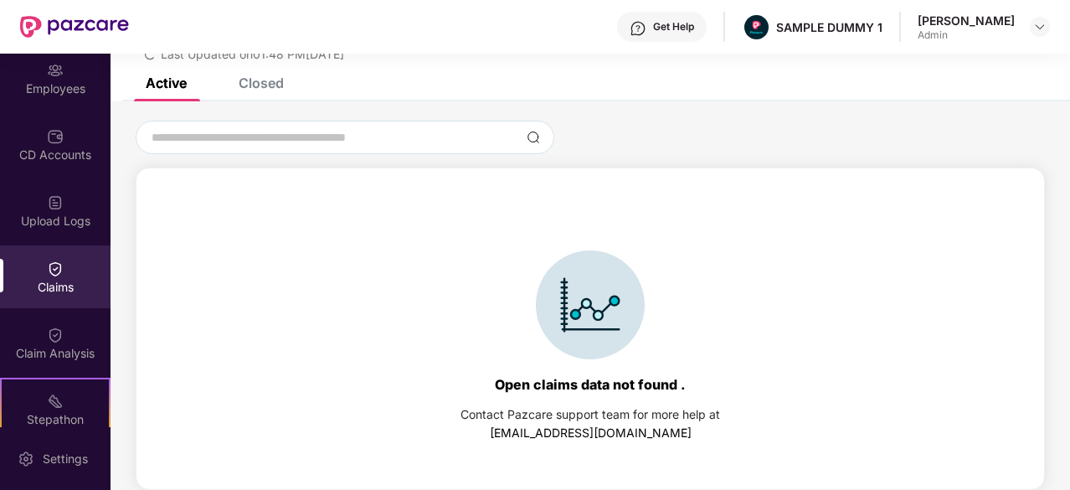
click at [271, 82] on div "Closed" at bounding box center [261, 83] width 45 height 17
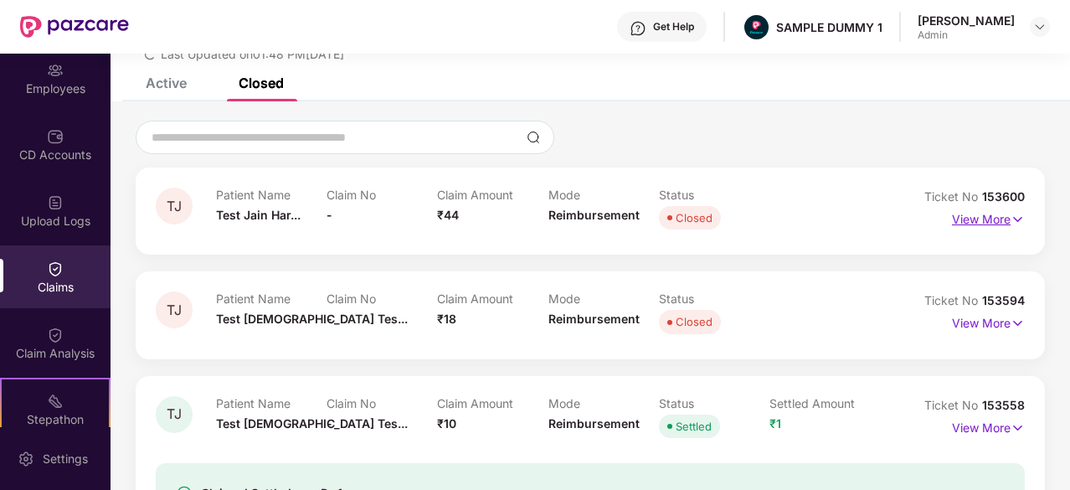
click at [1003, 219] on p "View More" at bounding box center [988, 217] width 73 height 23
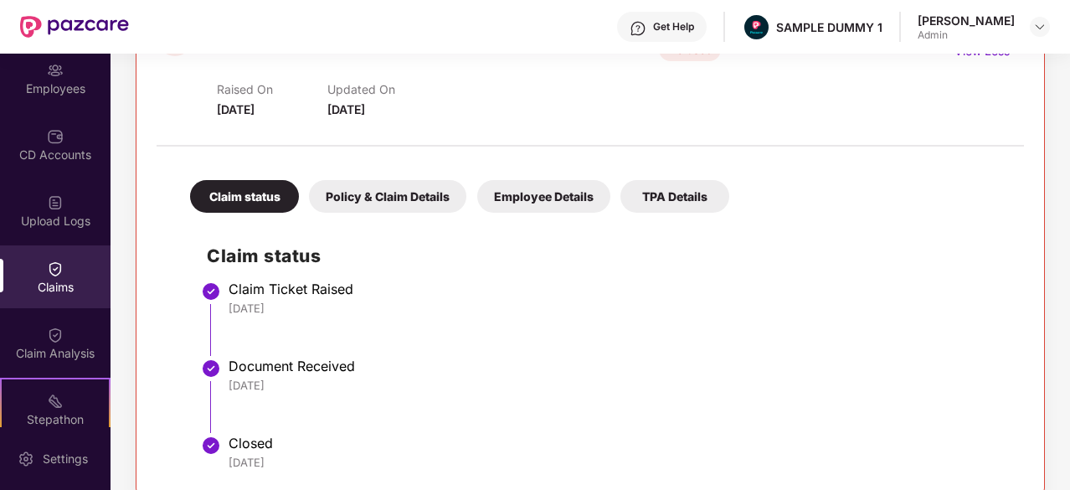
scroll to position [293, 0]
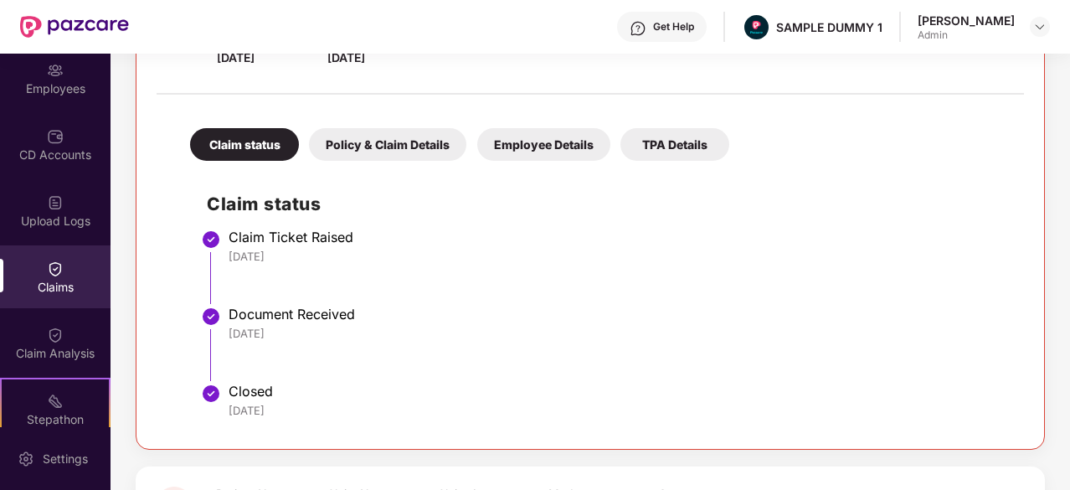
click at [372, 150] on div "Policy & Claim Details" at bounding box center [387, 144] width 157 height 33
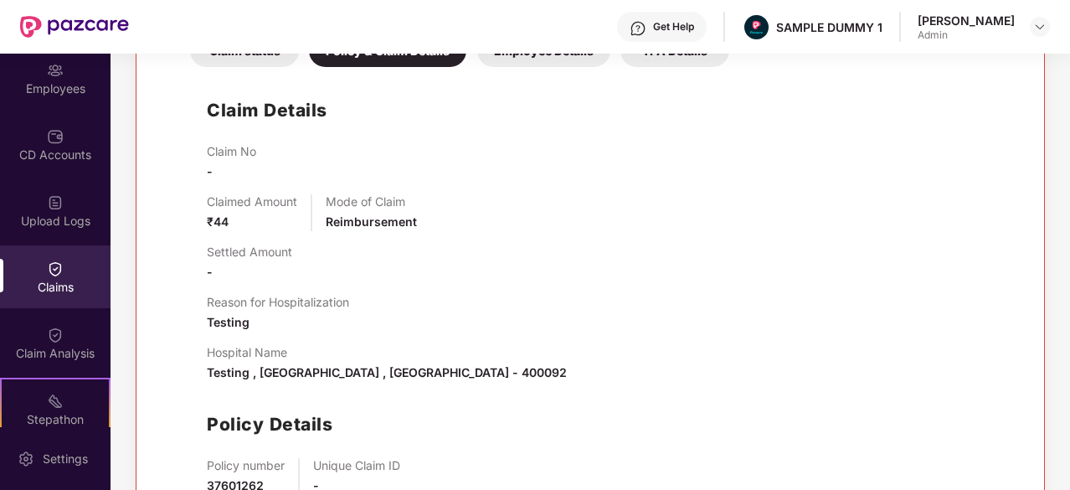
scroll to position [388, 0]
drag, startPoint x: 365, startPoint y: 300, endPoint x: 206, endPoint y: 301, distance: 159.1
click at [207, 301] on div "Reason for Hospitalization Testing" at bounding box center [607, 312] width 800 height 37
drag, startPoint x: 295, startPoint y: 347, endPoint x: 201, endPoint y: 351, distance: 93.9
click at [201, 351] on div "Claim Details Claim No - Claimed Amount ₹44 Mode of Claim Reimbursement Settled…" at bounding box center [590, 316] width 834 height 483
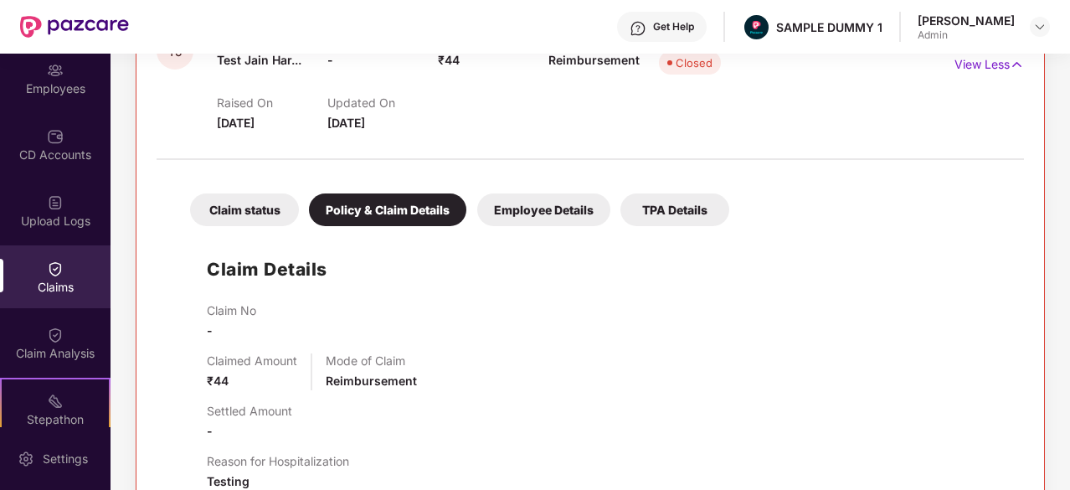
scroll to position [227, 0]
click at [545, 215] on div "Employee Details" at bounding box center [543, 210] width 133 height 33
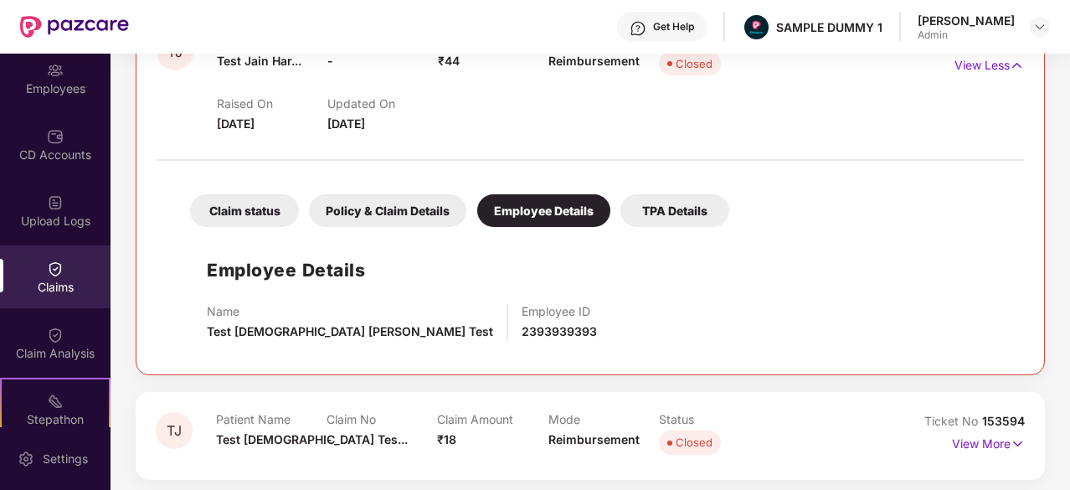
click at [692, 209] on div "TPA Details" at bounding box center [674, 210] width 109 height 33
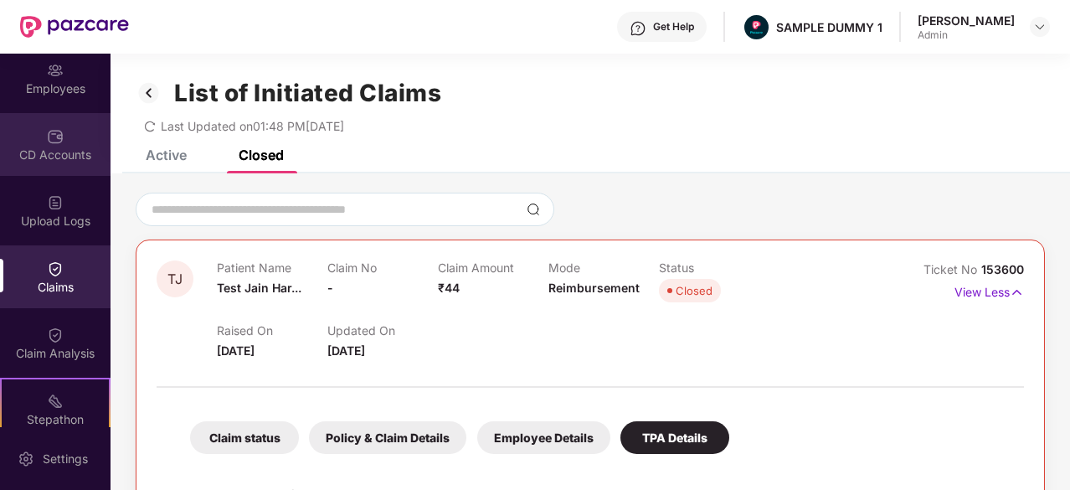
scroll to position [0, 0]
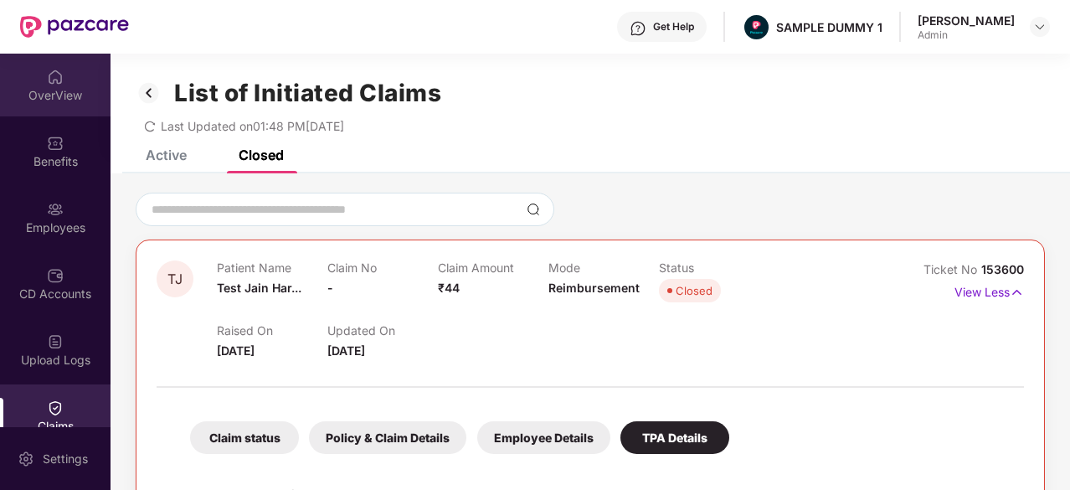
click at [53, 88] on div "OverView" at bounding box center [55, 95] width 111 height 17
